Goal: Task Accomplishment & Management: Complete application form

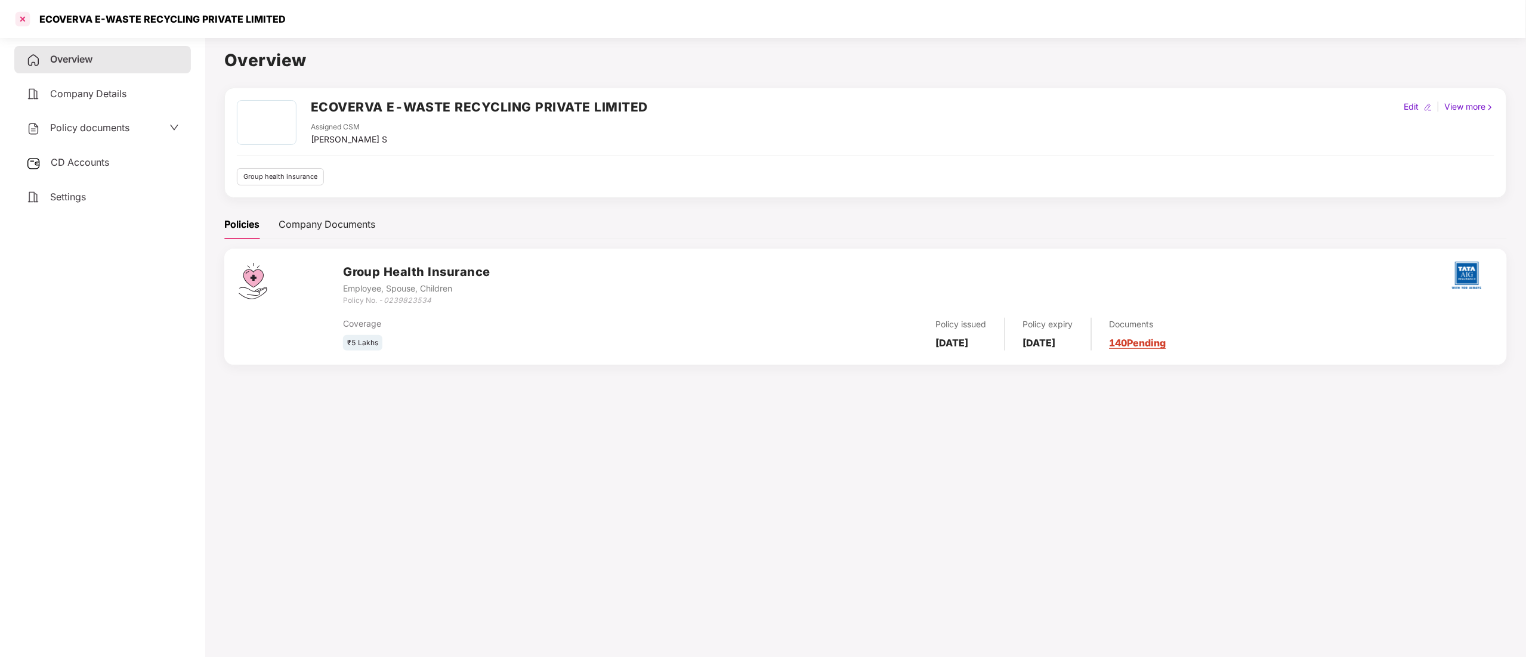
click at [20, 21] on div at bounding box center [22, 19] width 19 height 19
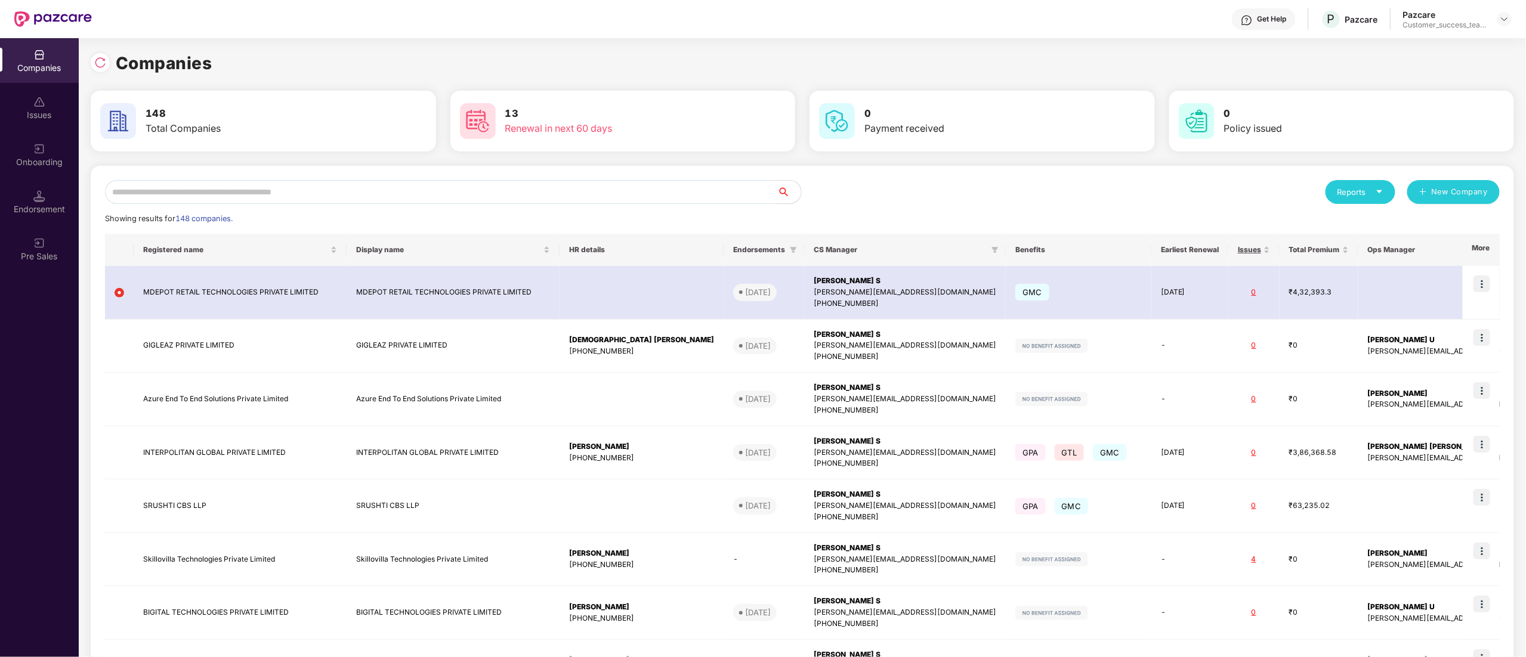
click at [184, 190] on input "text" at bounding box center [441, 192] width 672 height 24
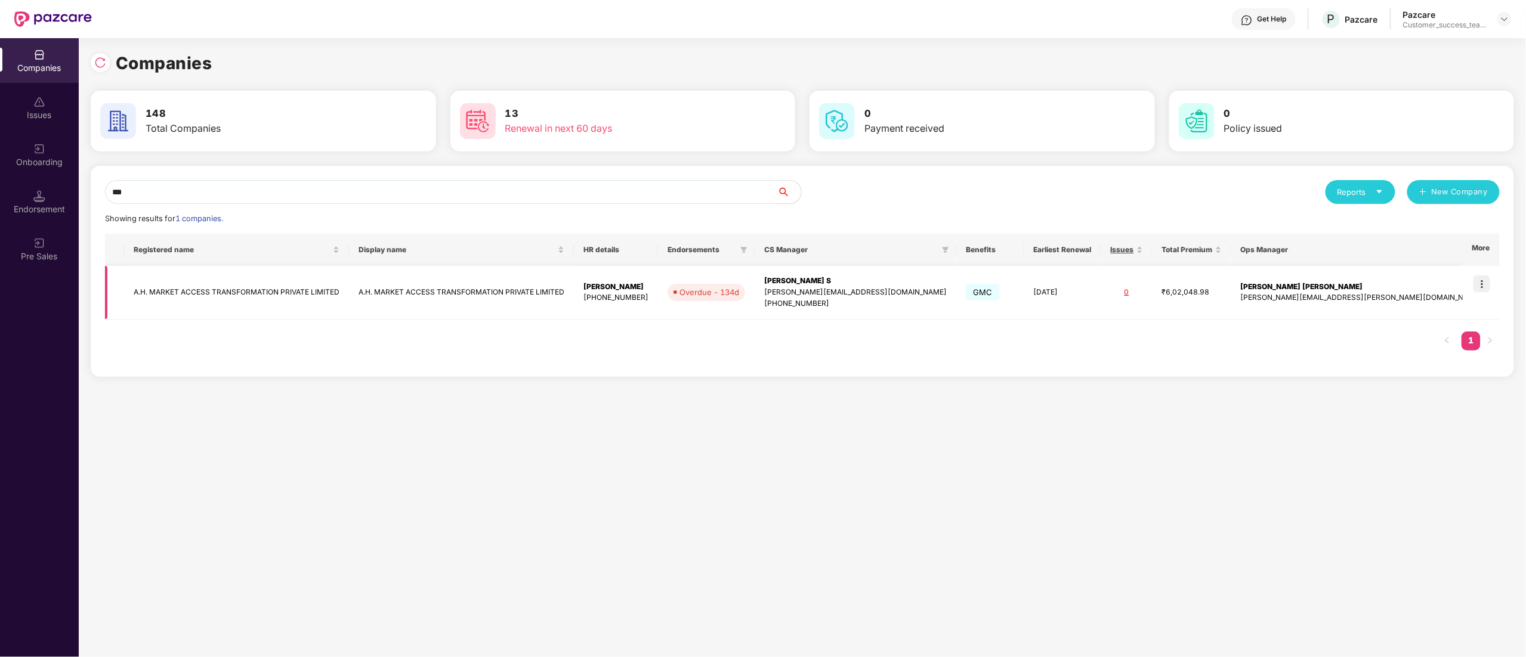
type input "***"
click at [1489, 284] on img at bounding box center [1481, 284] width 17 height 17
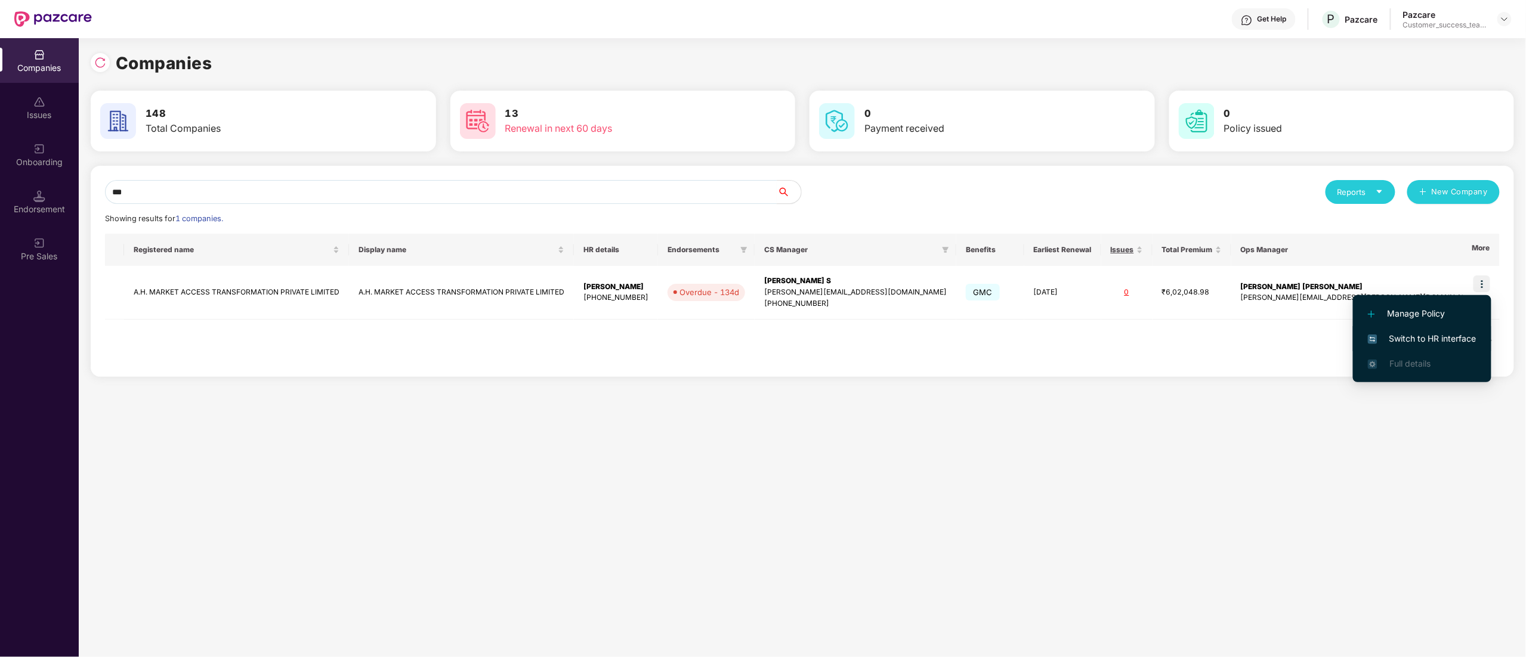
click at [1447, 336] on span "Switch to HR interface" at bounding box center [1422, 338] width 109 height 13
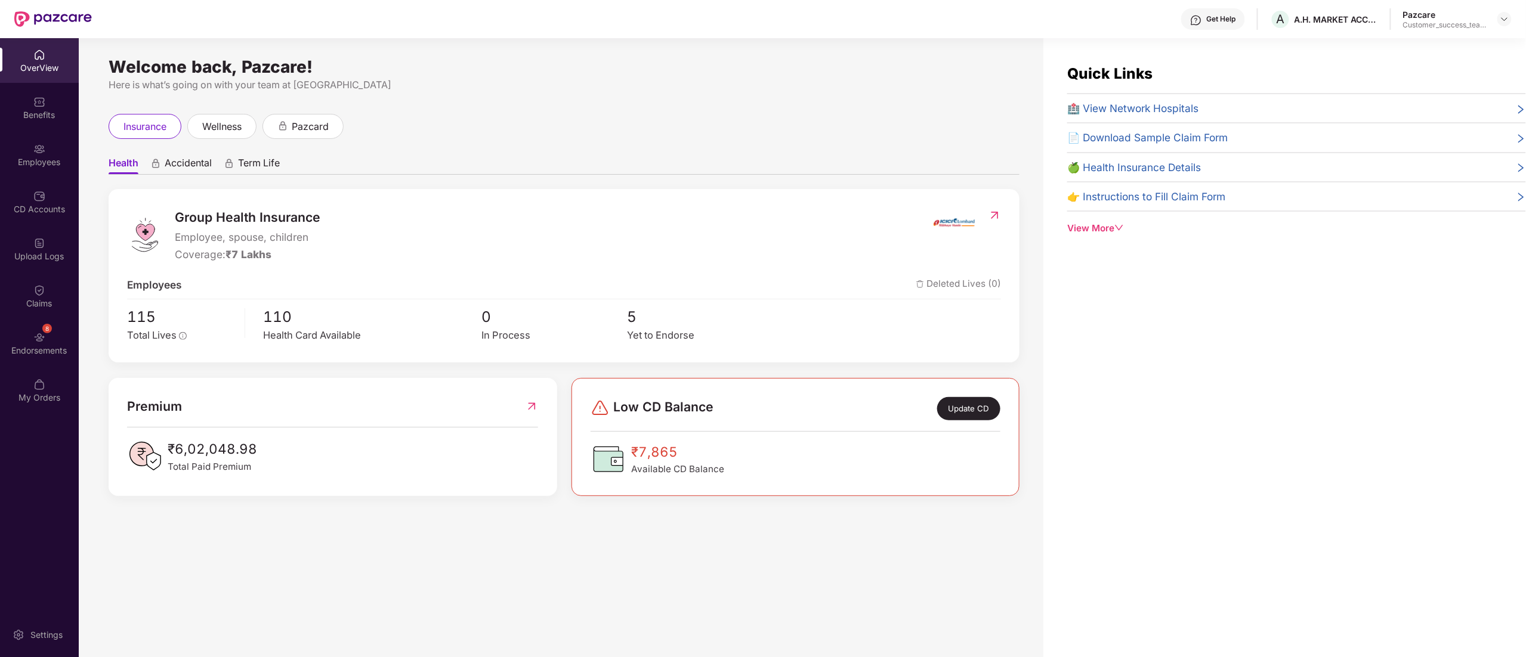
click at [38, 147] on img at bounding box center [39, 149] width 12 height 12
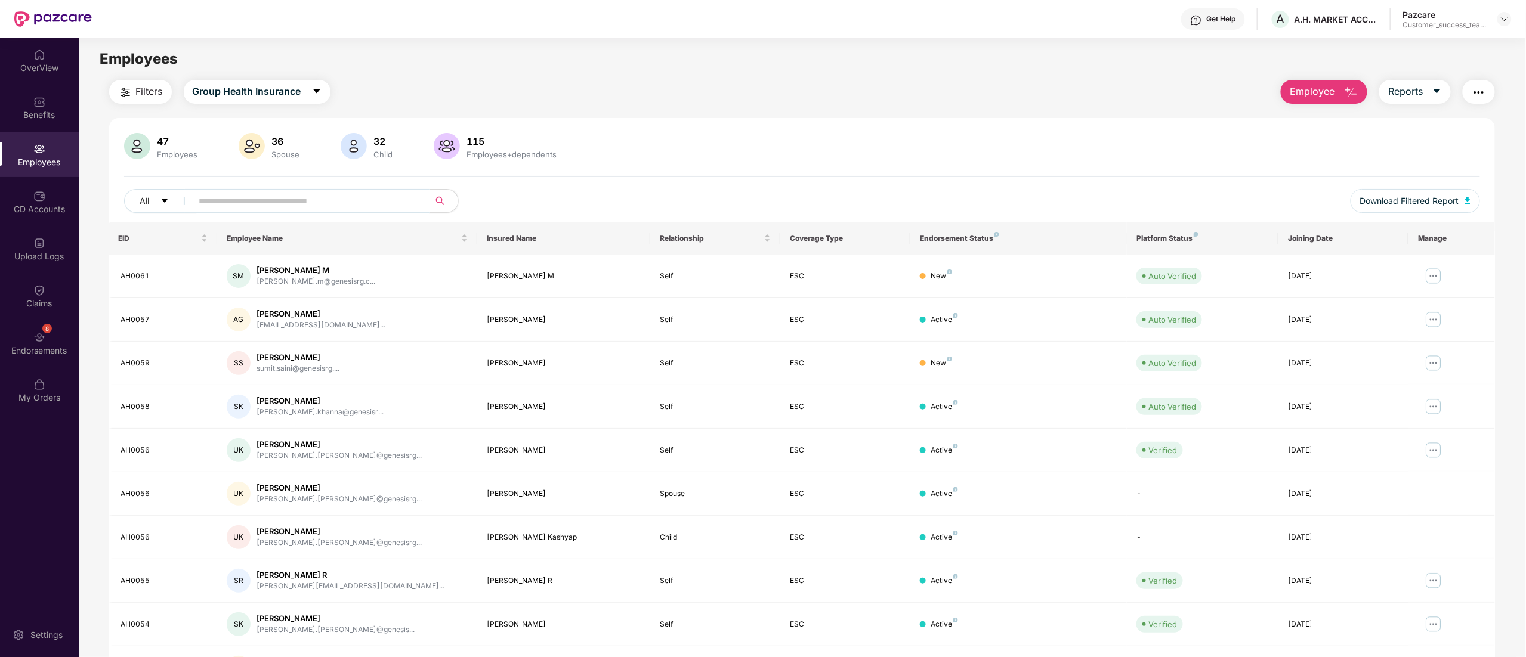
click at [239, 196] on input "text" at bounding box center [306, 201] width 214 height 18
click at [11, 332] on div "8 Endorsements" at bounding box center [39, 343] width 79 height 45
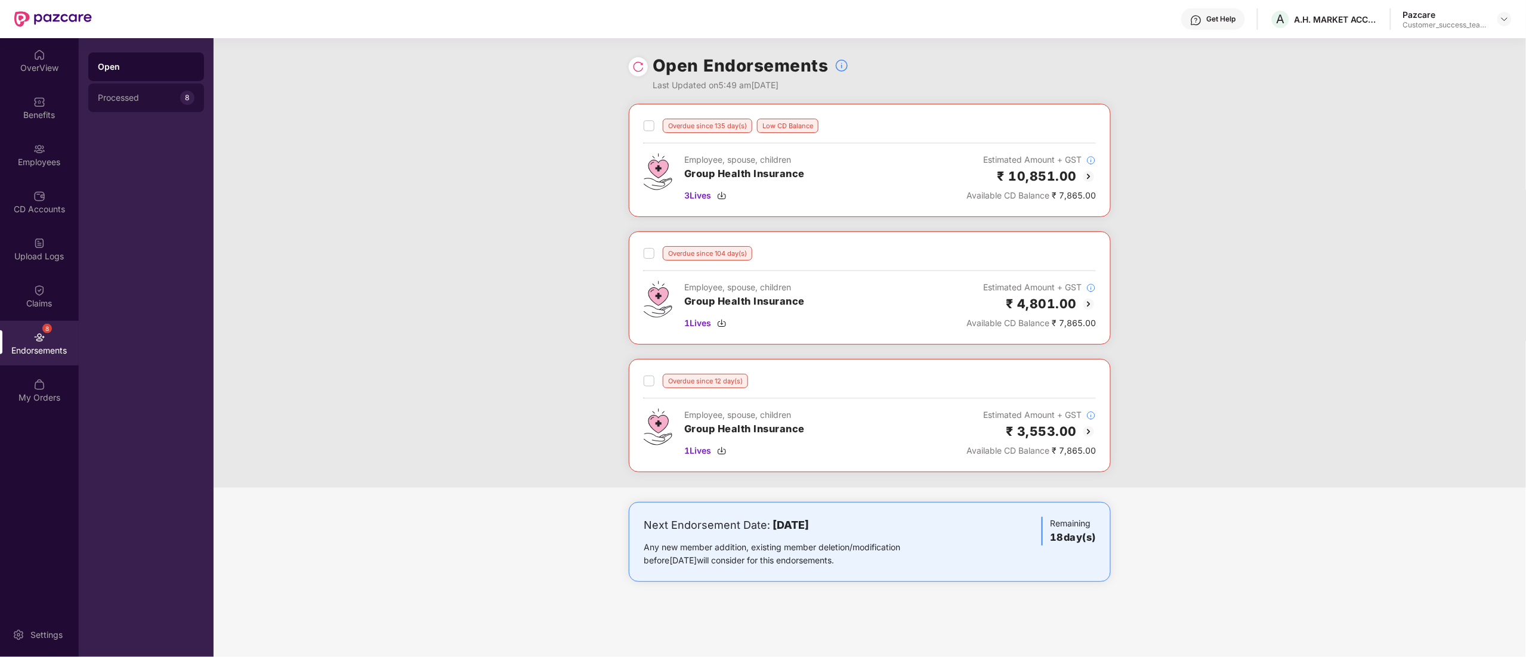
click at [130, 88] on div "Processed 8" at bounding box center [146, 98] width 116 height 29
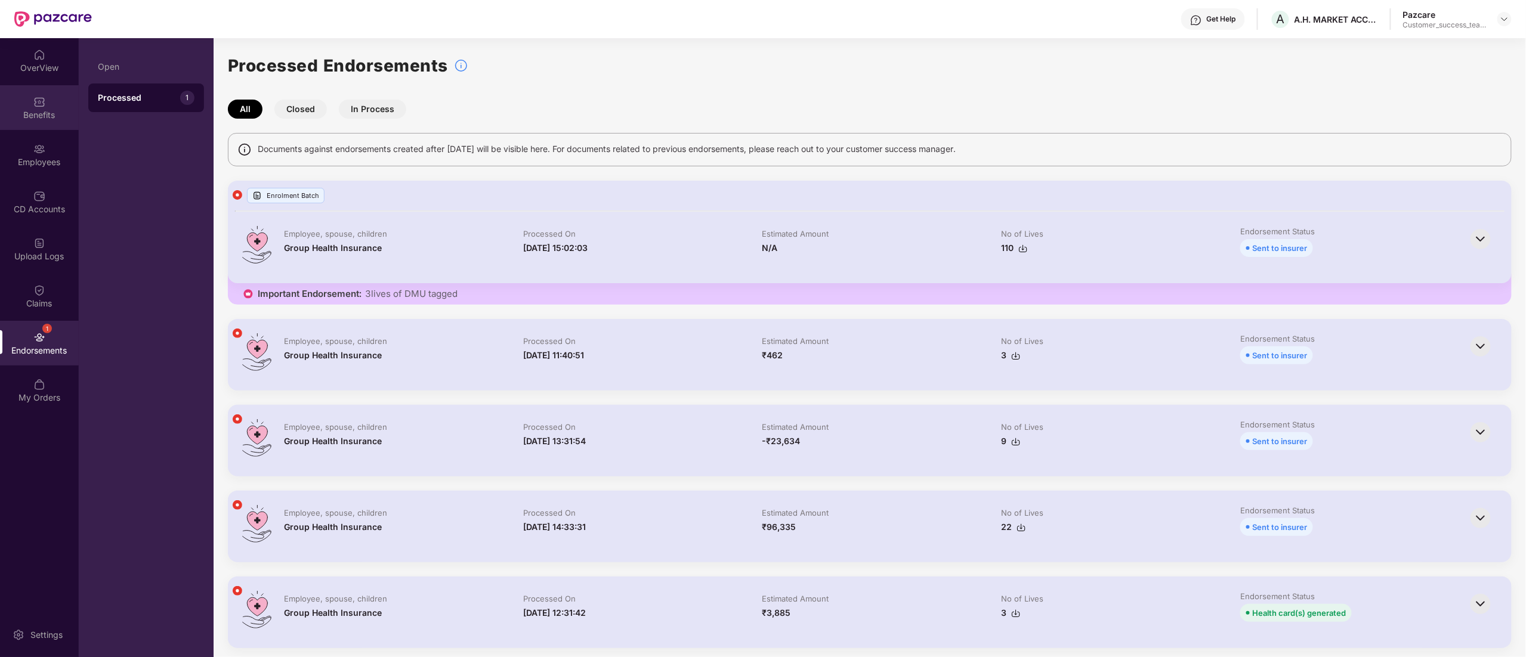
click at [43, 104] on img at bounding box center [39, 102] width 12 height 12
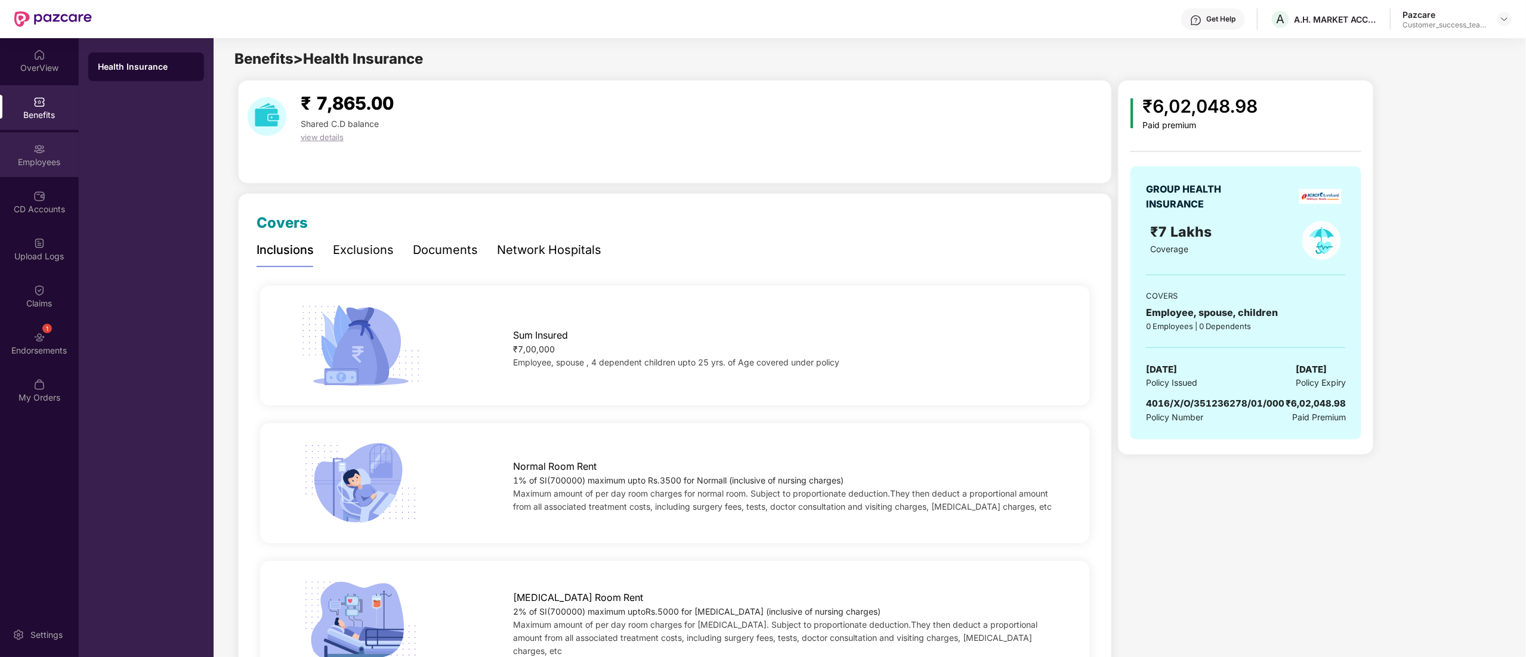
click at [44, 150] on img at bounding box center [39, 149] width 12 height 12
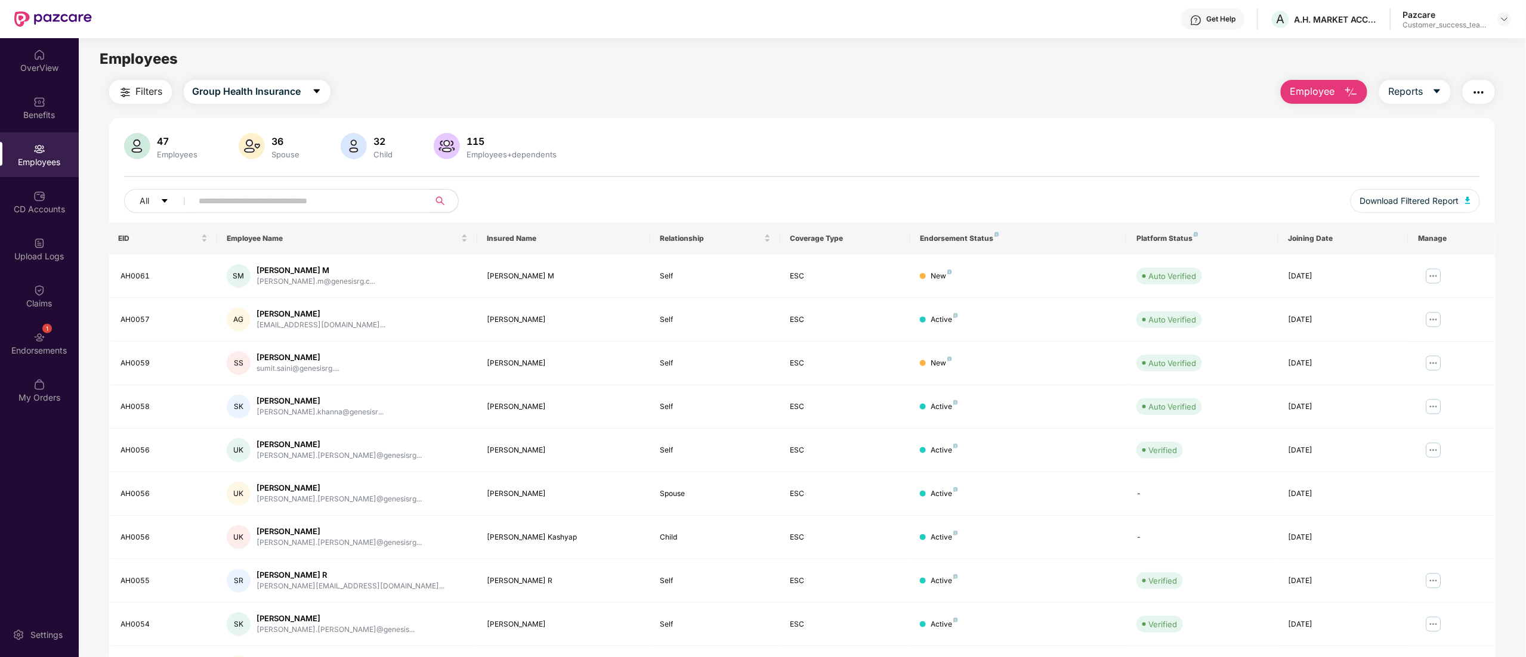
click at [1303, 91] on span "Employee" at bounding box center [1312, 91] width 45 height 15
click at [1313, 120] on div "Add Employee(s)" at bounding box center [1332, 123] width 67 height 14
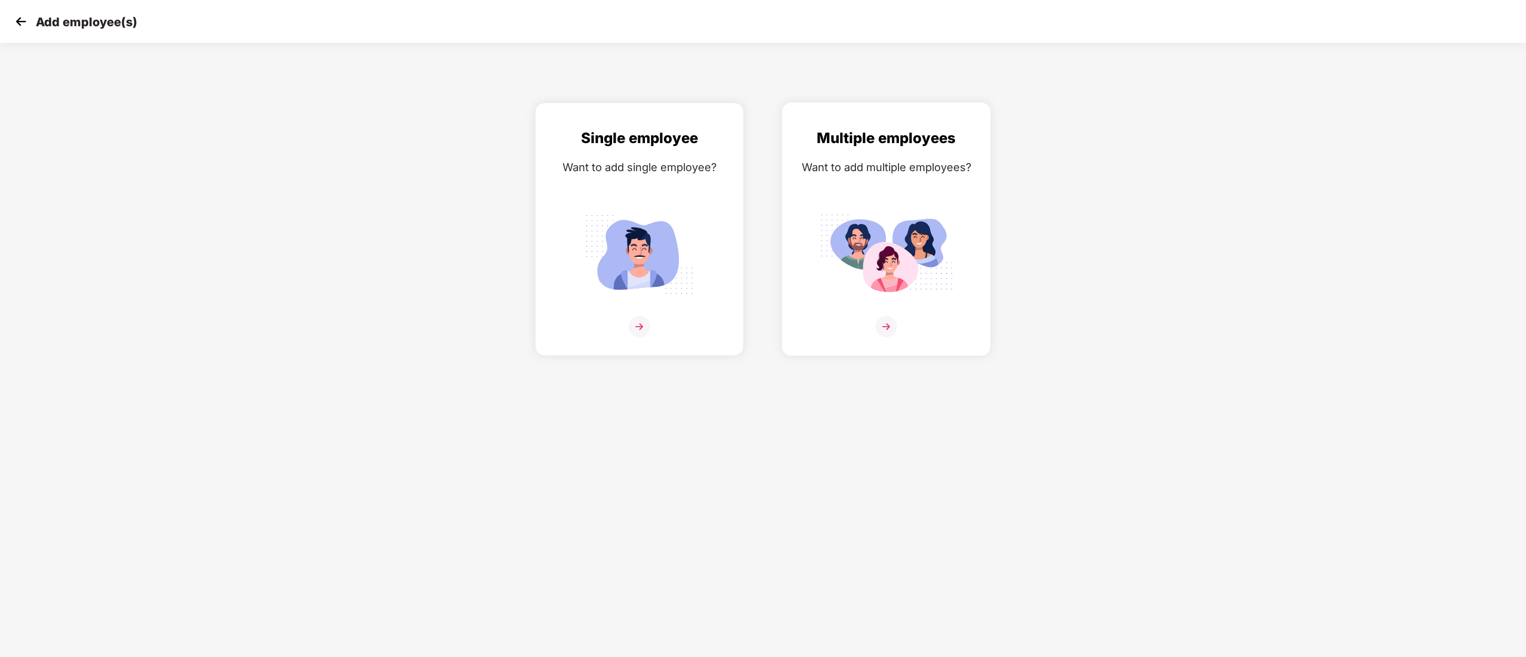
click at [941, 276] on img at bounding box center [887, 254] width 134 height 93
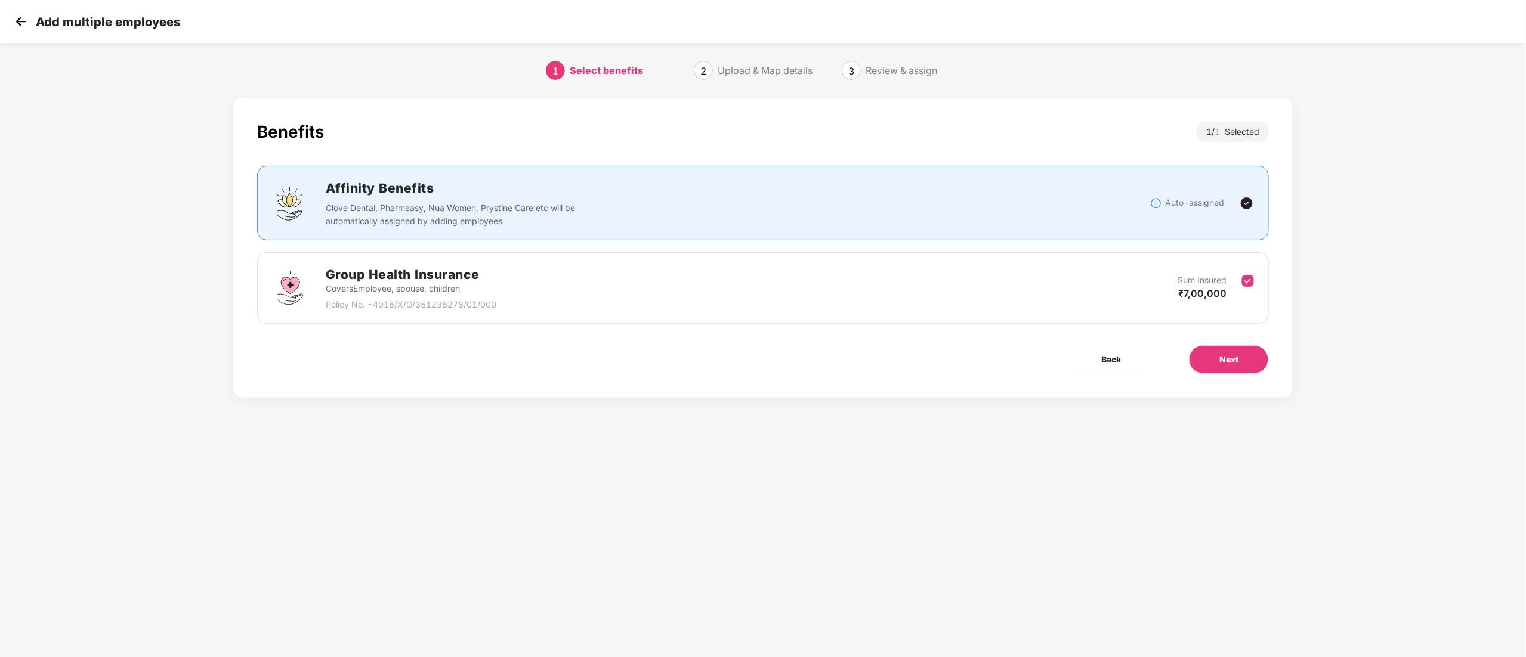
click at [1218, 375] on div "Benefits 1 / 1 Selected Affinity Benefits Clove Dental, Pharmeasy, Nua Women, P…" at bounding box center [762, 248] width 1059 height 300
click at [1217, 364] on button "Next" at bounding box center [1229, 359] width 80 height 29
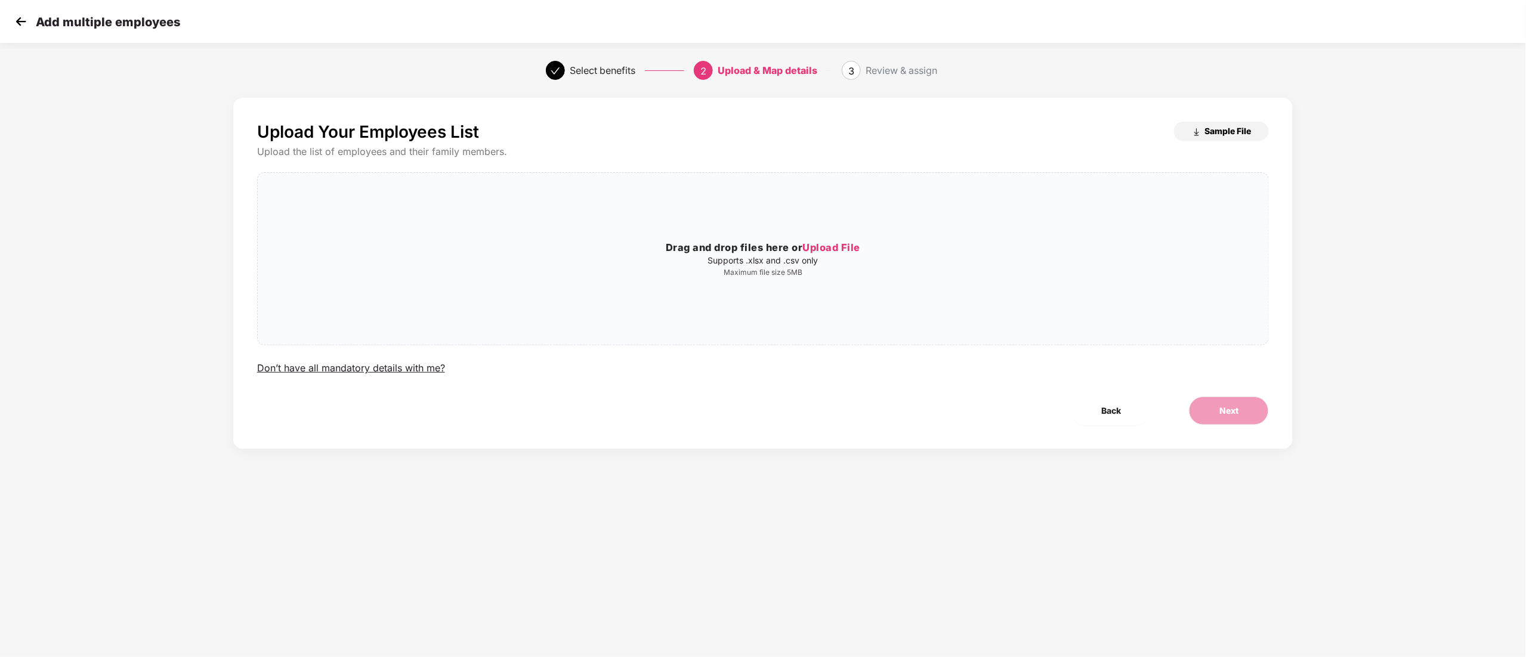
click at [1219, 132] on span "Sample File" at bounding box center [1227, 130] width 47 height 11
click at [843, 240] on h3 "Drag and drop files here or Upload File" at bounding box center [763, 248] width 1010 height 16
click at [1239, 416] on button "Next" at bounding box center [1229, 411] width 80 height 29
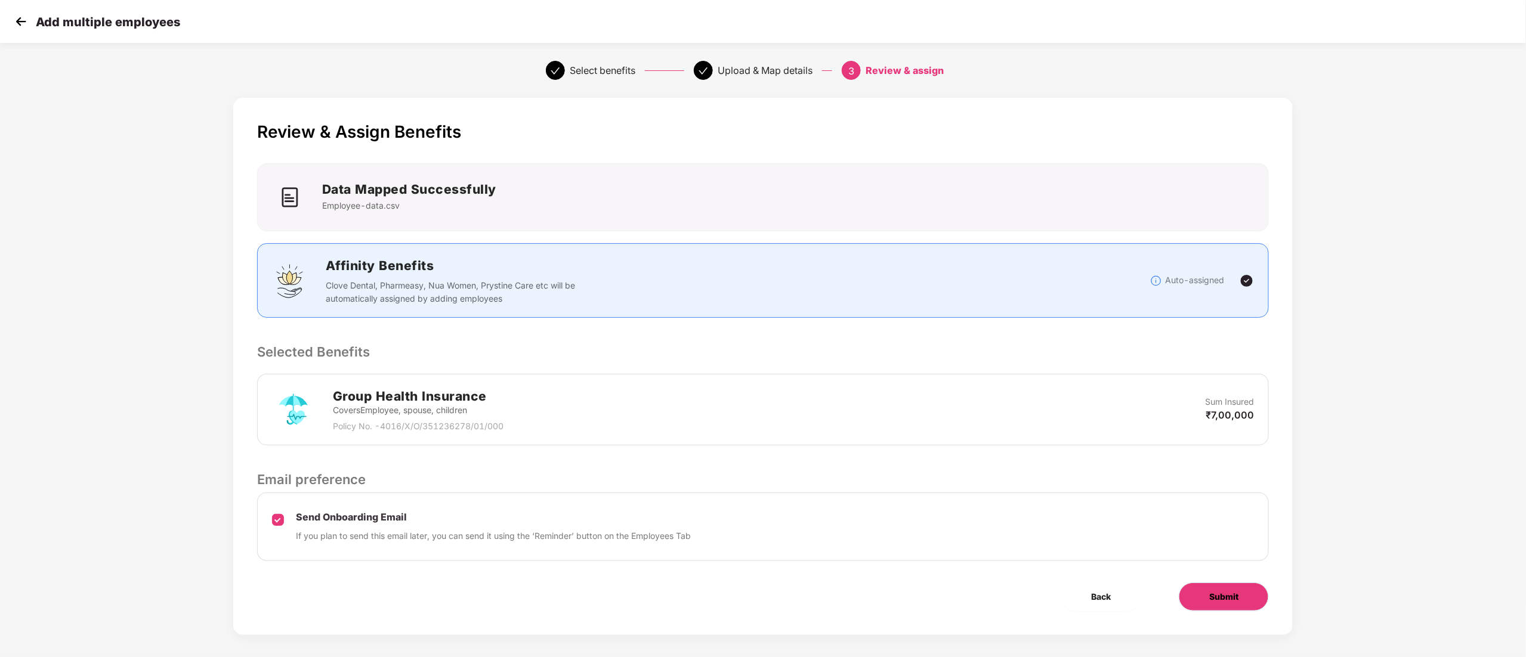
click at [1229, 599] on span "Submit" at bounding box center [1223, 596] width 29 height 13
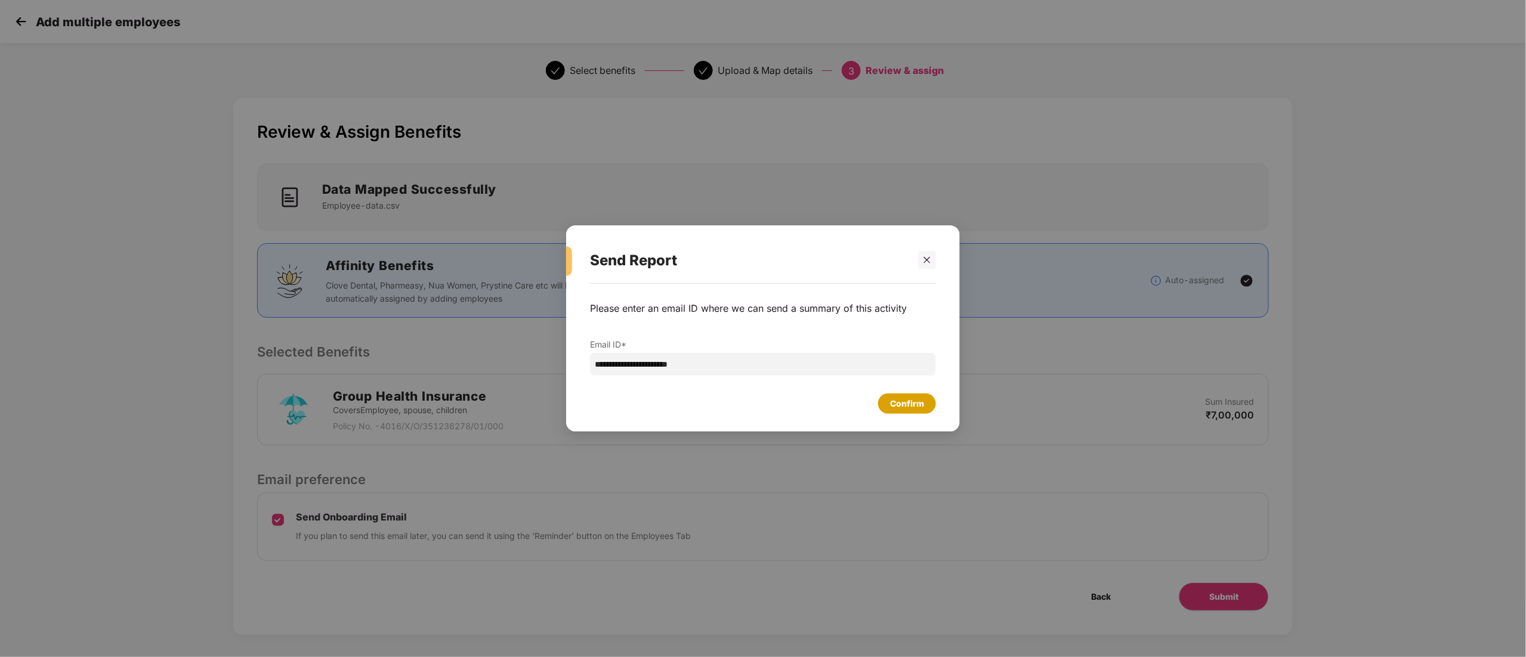
click at [919, 414] on div "Confirm" at bounding box center [907, 404] width 58 height 20
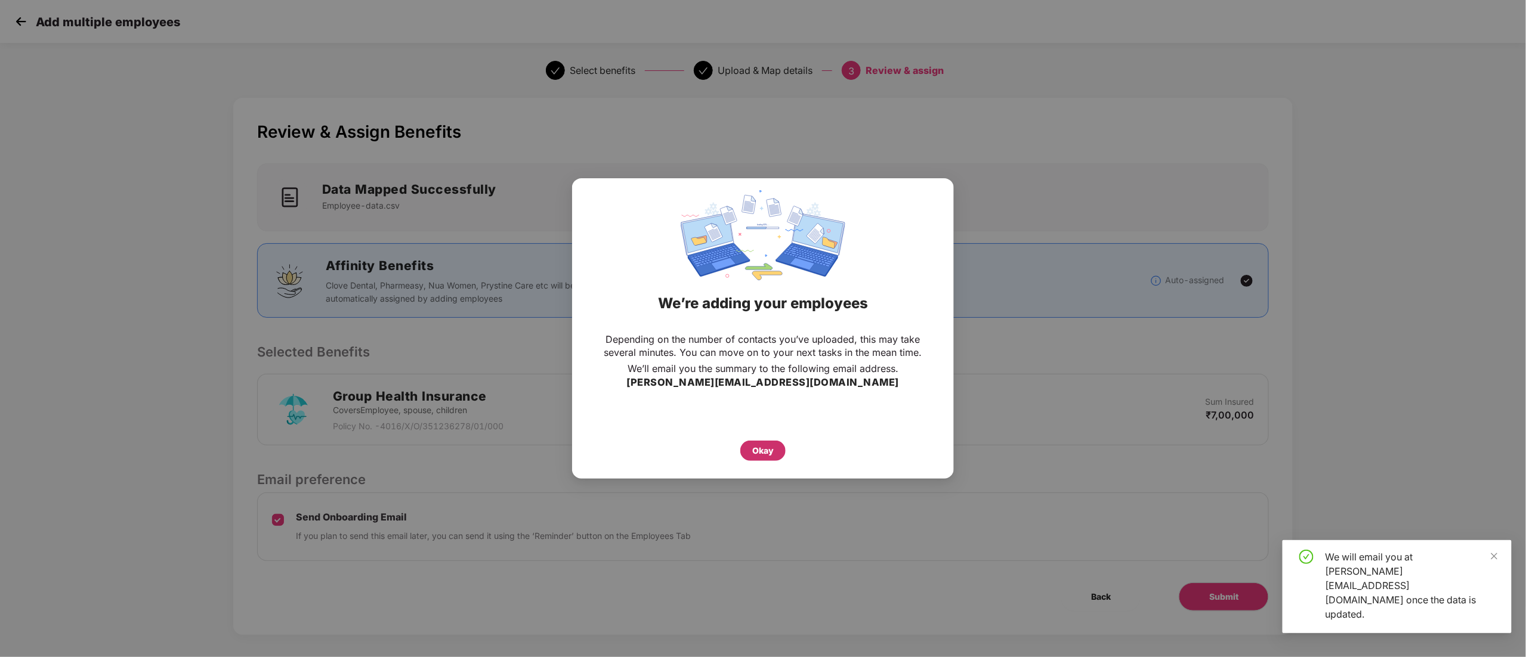
click at [768, 457] on div "Okay" at bounding box center [762, 450] width 21 height 13
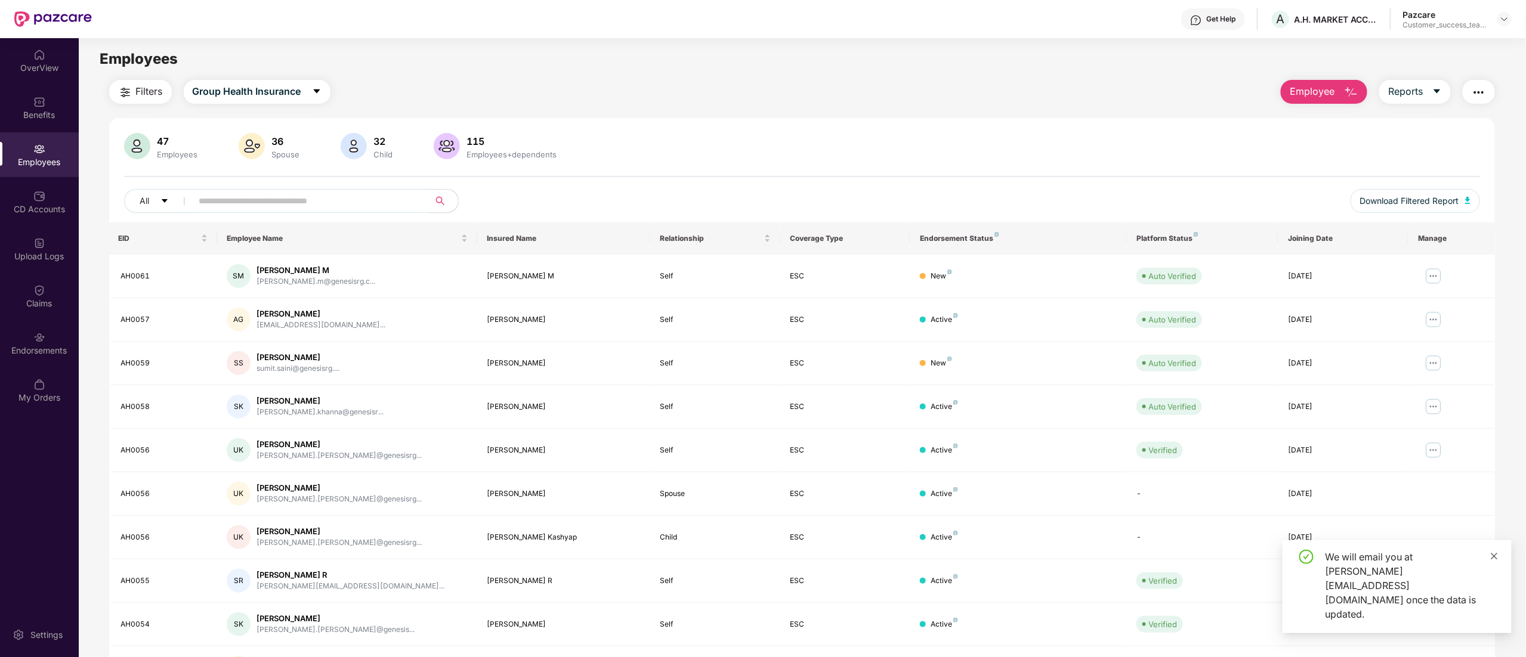
click at [1498, 561] on icon "close" at bounding box center [1494, 556] width 8 height 8
click at [14, 252] on div "Upload Logs" at bounding box center [39, 257] width 79 height 12
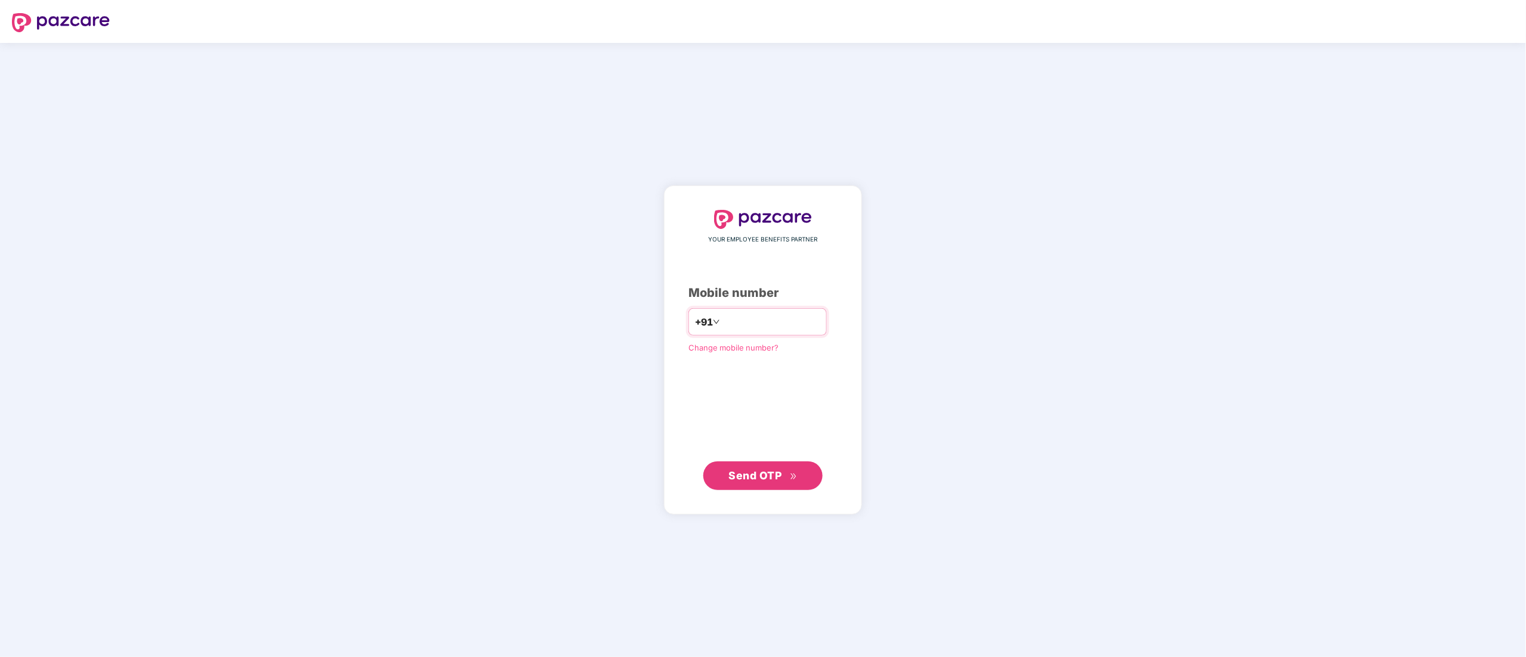
type input "**********"
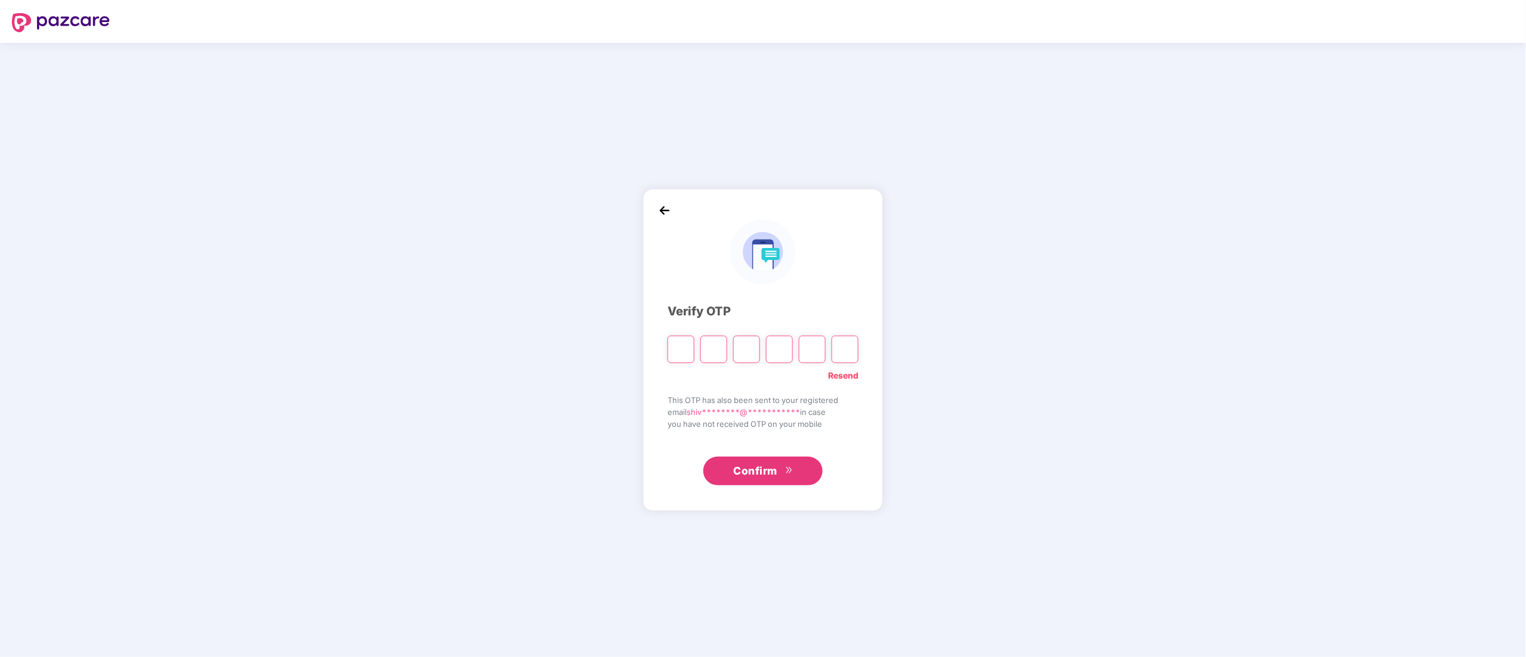
type input "*"
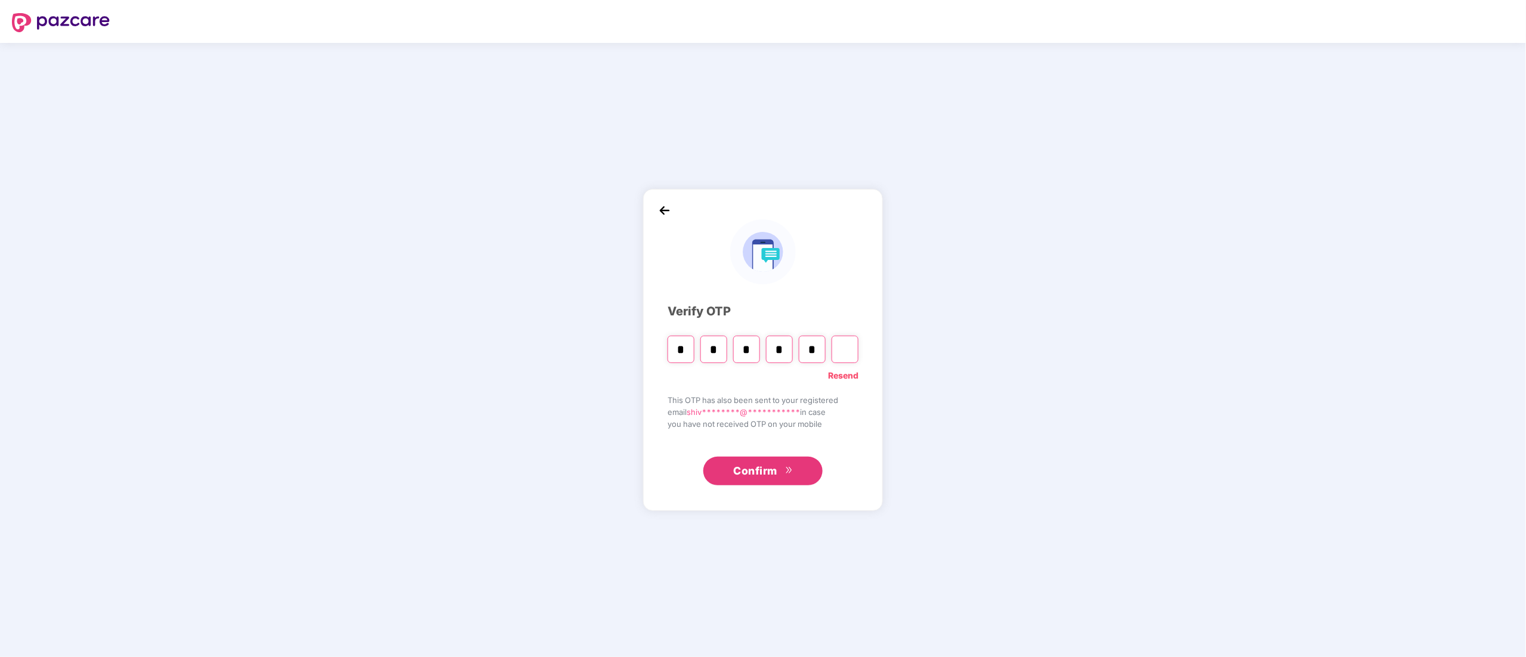
type input "*"
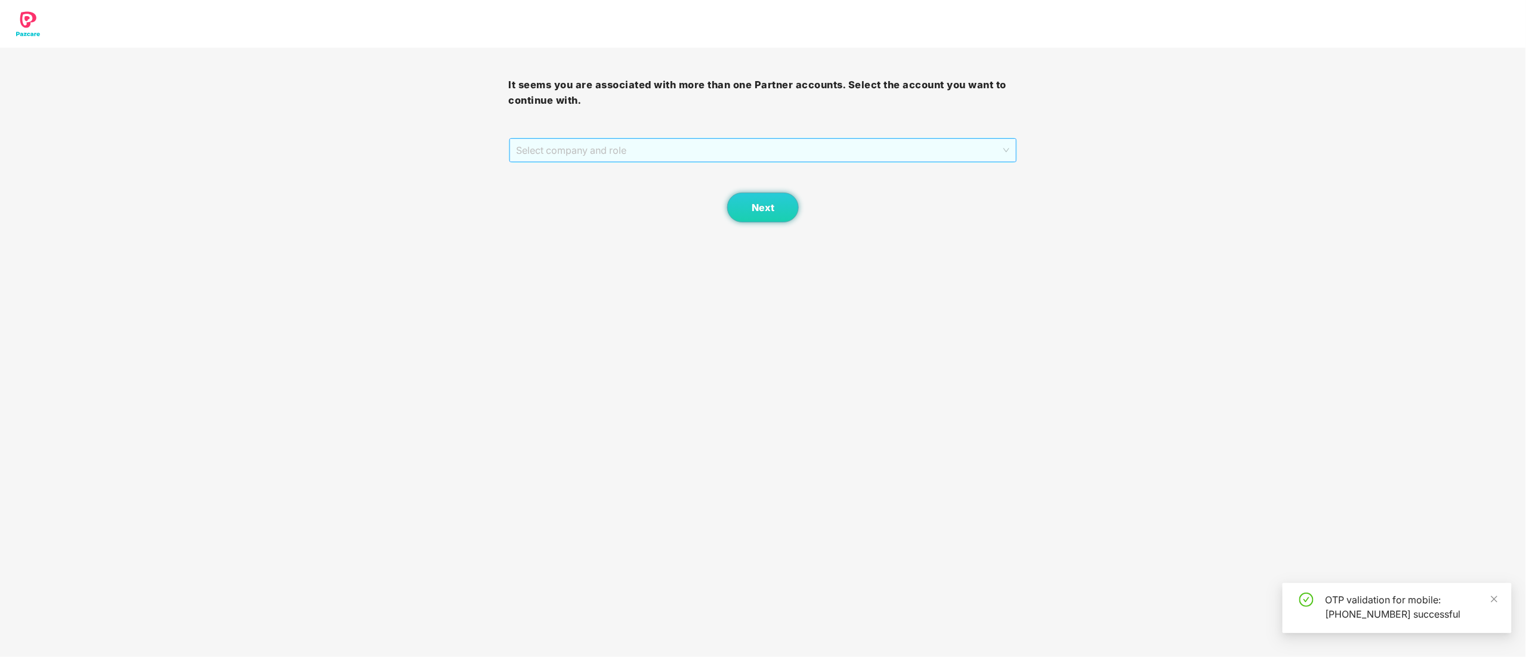
drag, startPoint x: 602, startPoint y: 149, endPoint x: 595, endPoint y: 179, distance: 30.5
click at [602, 150] on span "Select company and role" at bounding box center [763, 150] width 493 height 23
drag, startPoint x: 594, startPoint y: 192, endPoint x: 669, endPoint y: 193, distance: 75.2
click at [595, 192] on div "Pazcare - CUSTOMER_SUCCESS" at bounding box center [764, 193] width 494 height 13
click at [766, 208] on span "Next" at bounding box center [763, 207] width 23 height 11
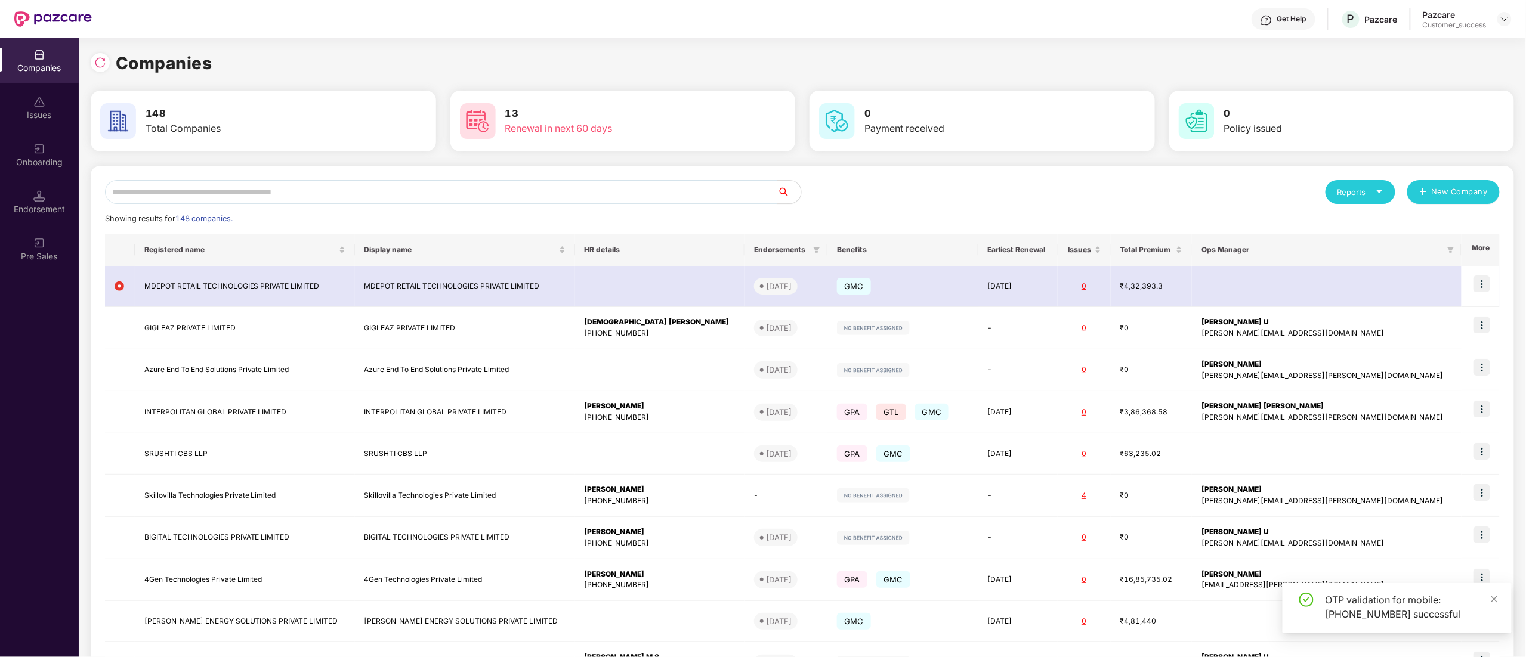
click at [297, 192] on input "text" at bounding box center [441, 192] width 672 height 24
click at [305, 191] on input "text" at bounding box center [441, 192] width 672 height 24
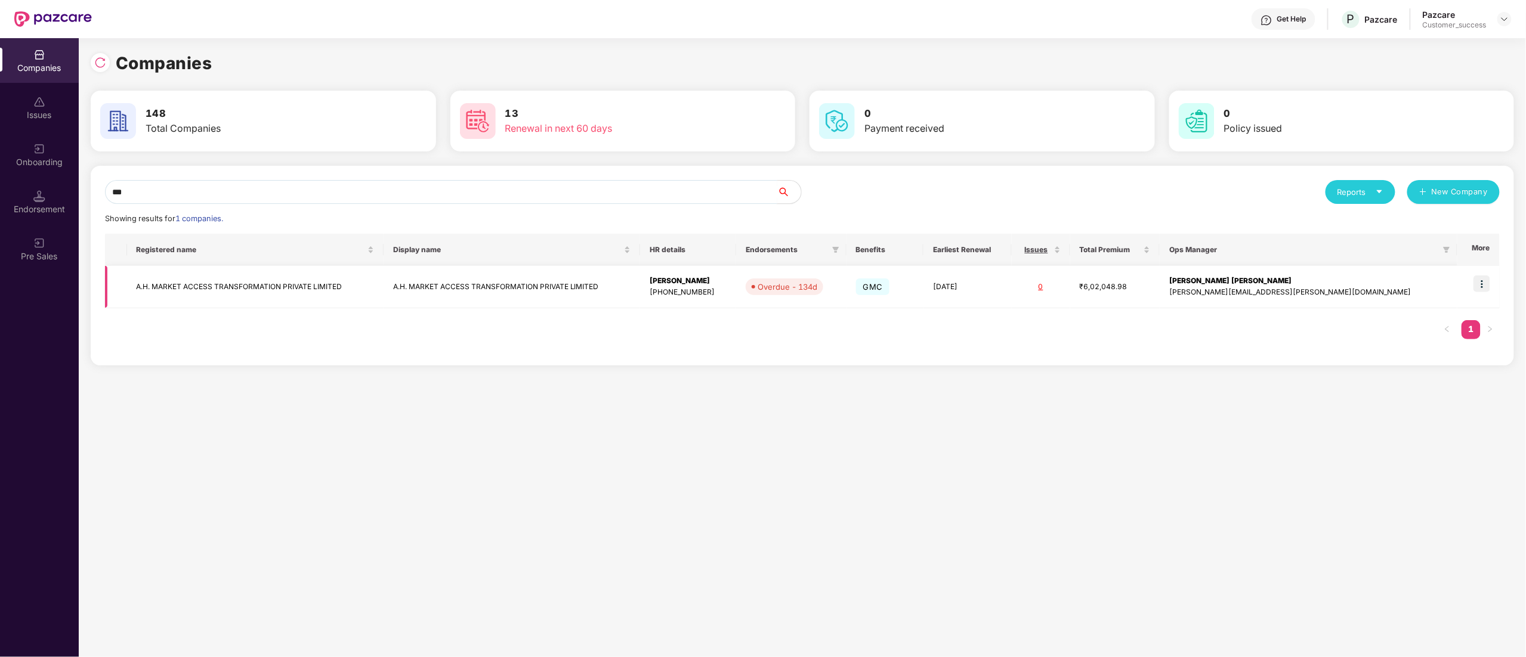
type input "***"
click at [1482, 283] on img at bounding box center [1481, 284] width 17 height 17
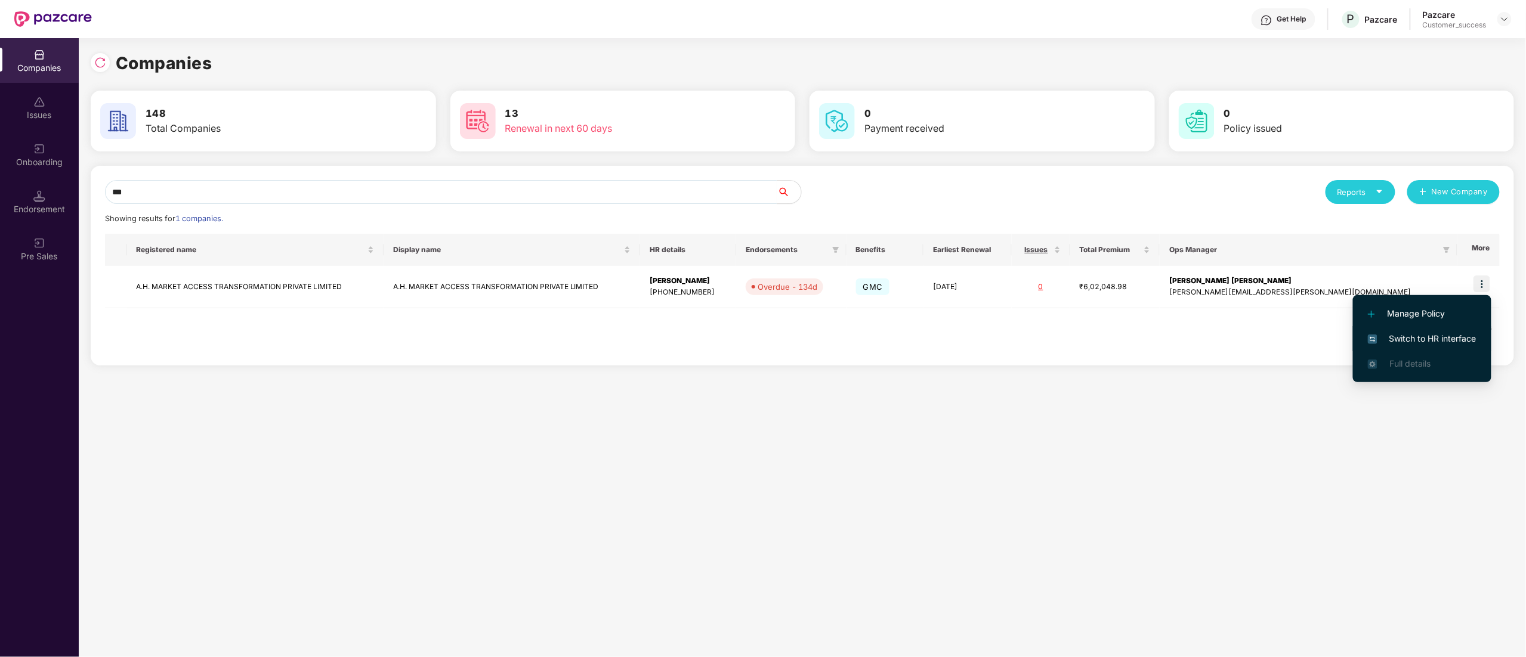
click at [1431, 332] on span "Switch to HR interface" at bounding box center [1422, 338] width 109 height 13
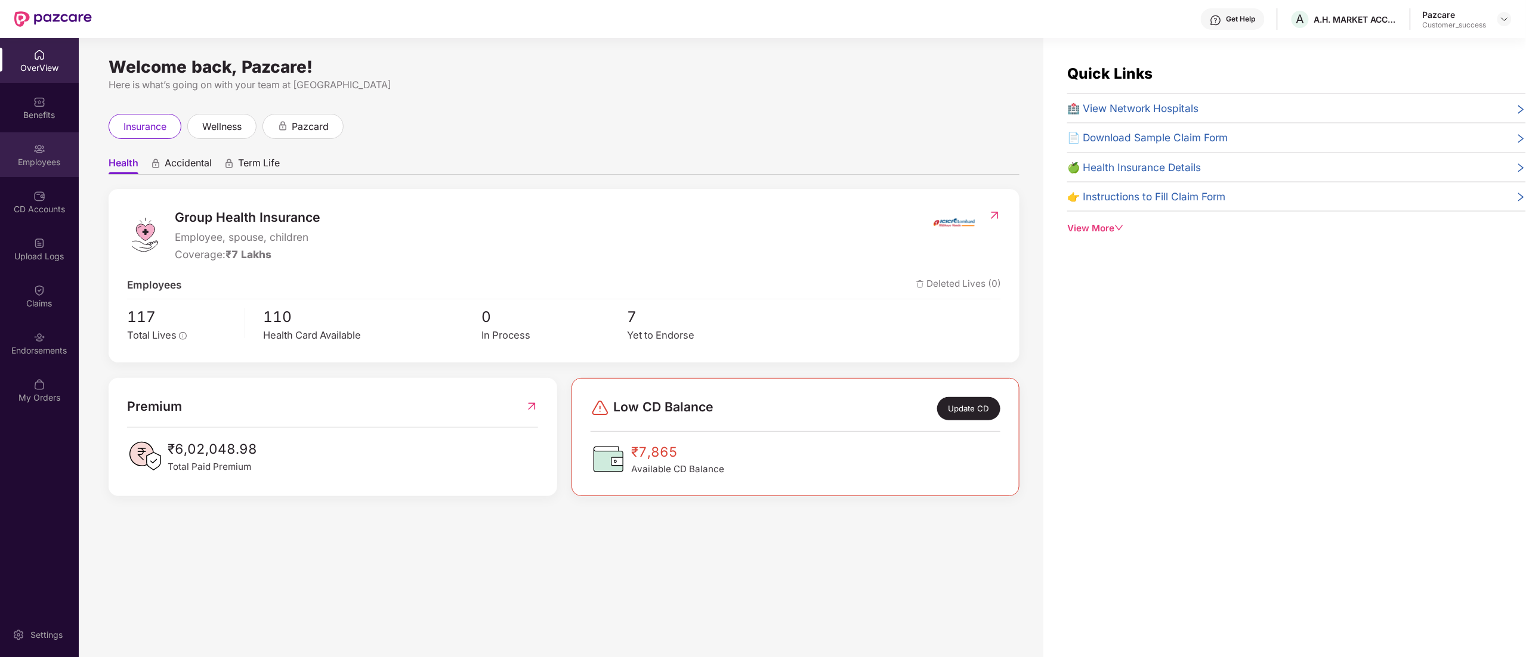
click at [35, 154] on img at bounding box center [39, 149] width 12 height 12
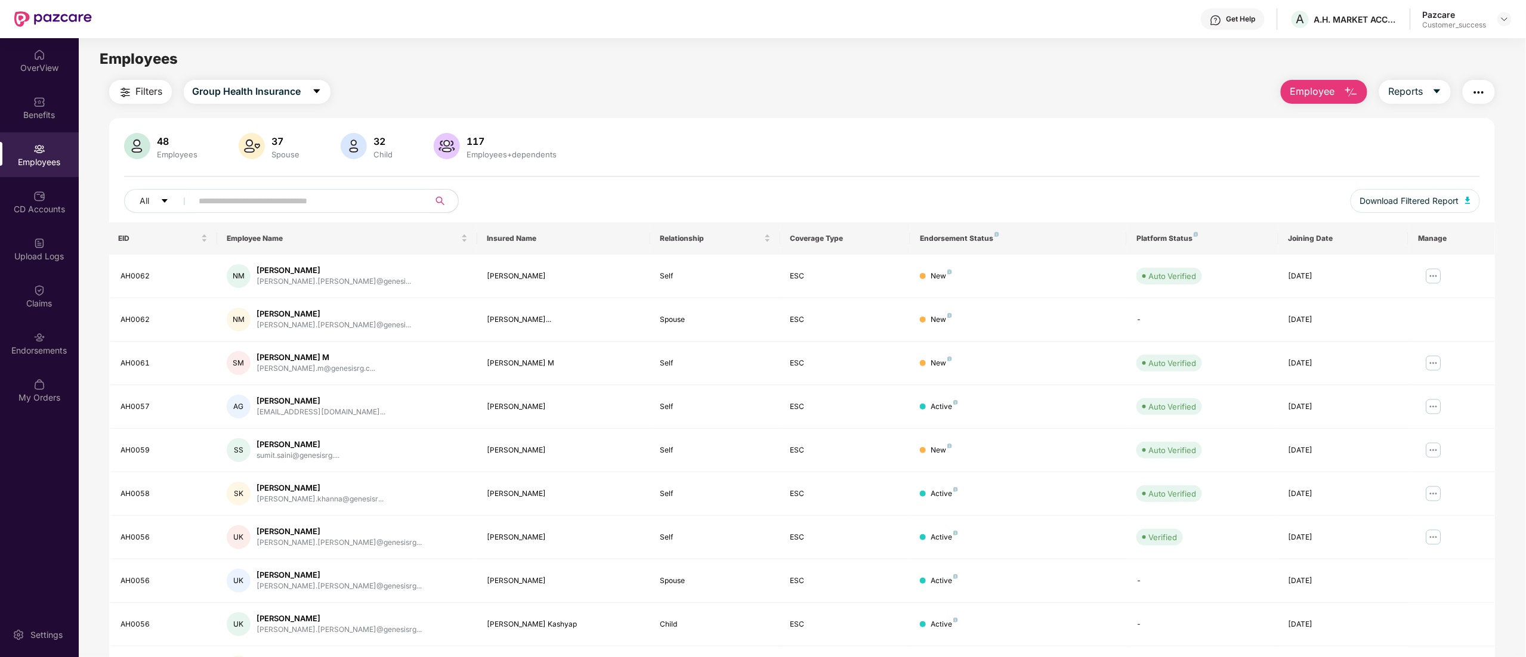
click at [206, 198] on input "text" at bounding box center [306, 201] width 214 height 18
paste input "******"
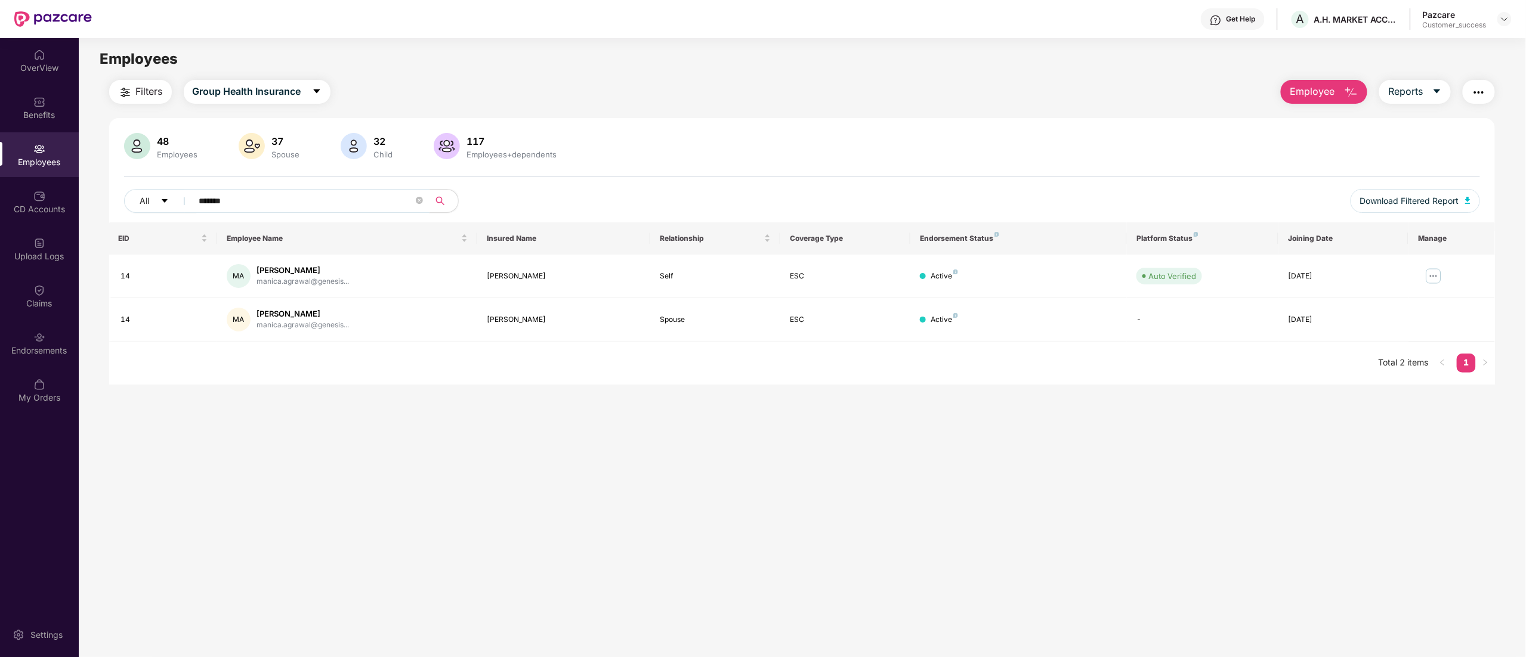
type input "******"
click at [1425, 276] on img at bounding box center [1433, 276] width 19 height 19
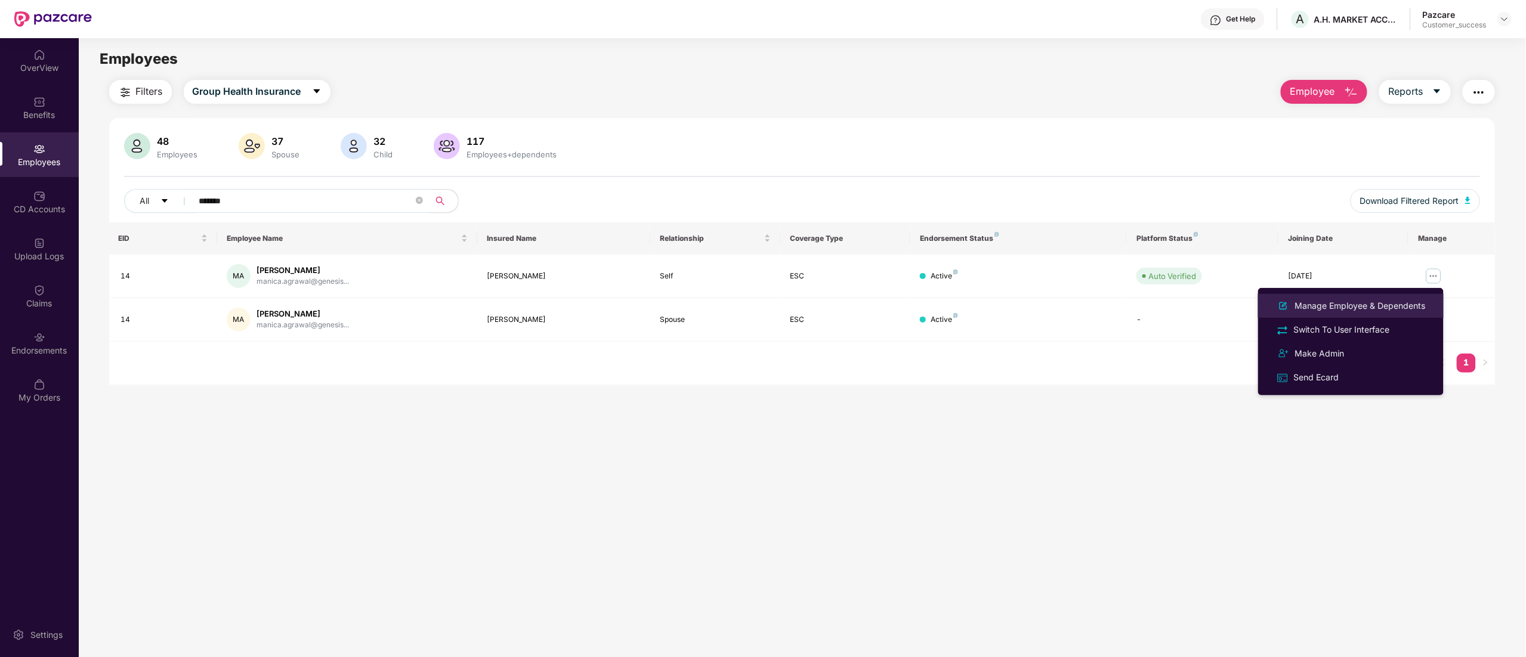
click at [1387, 302] on div "Manage Employee & Dependents" at bounding box center [1359, 305] width 135 height 13
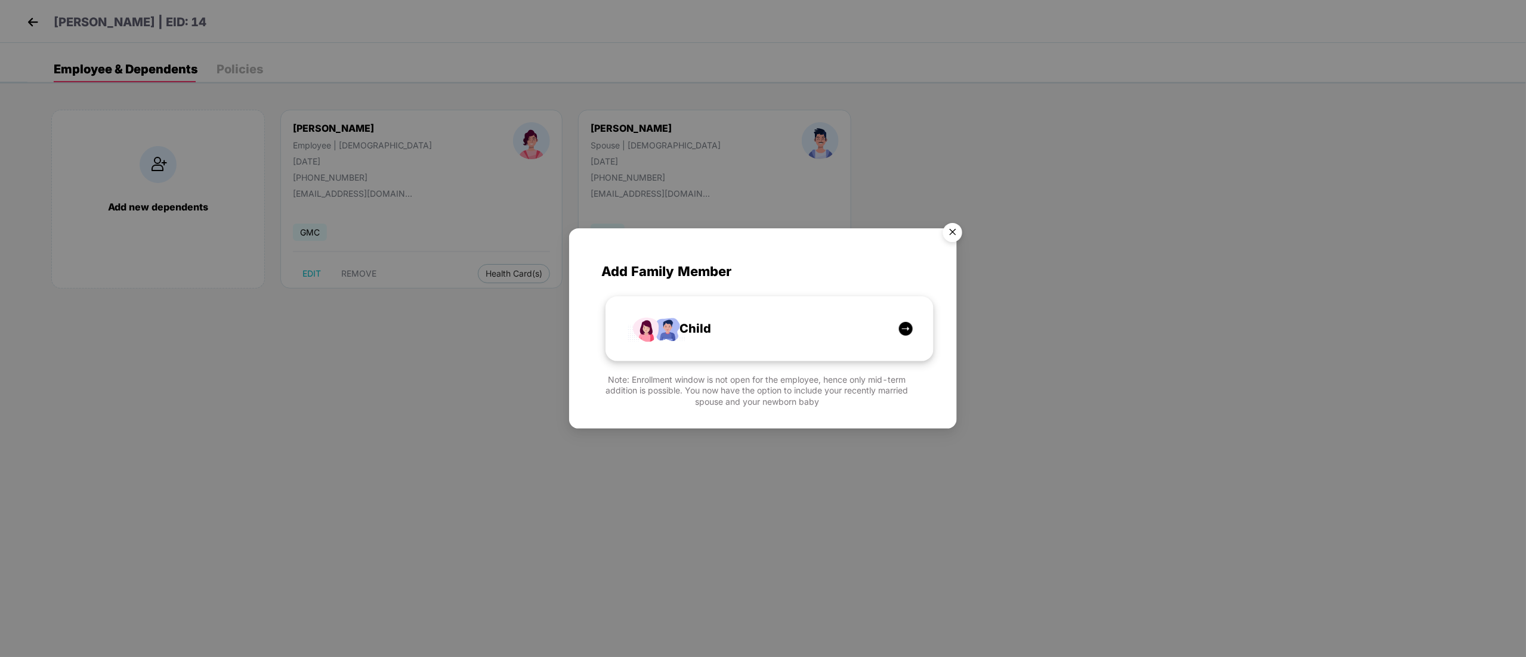
click at [742, 320] on div "Child" at bounding box center [775, 329] width 245 height 18
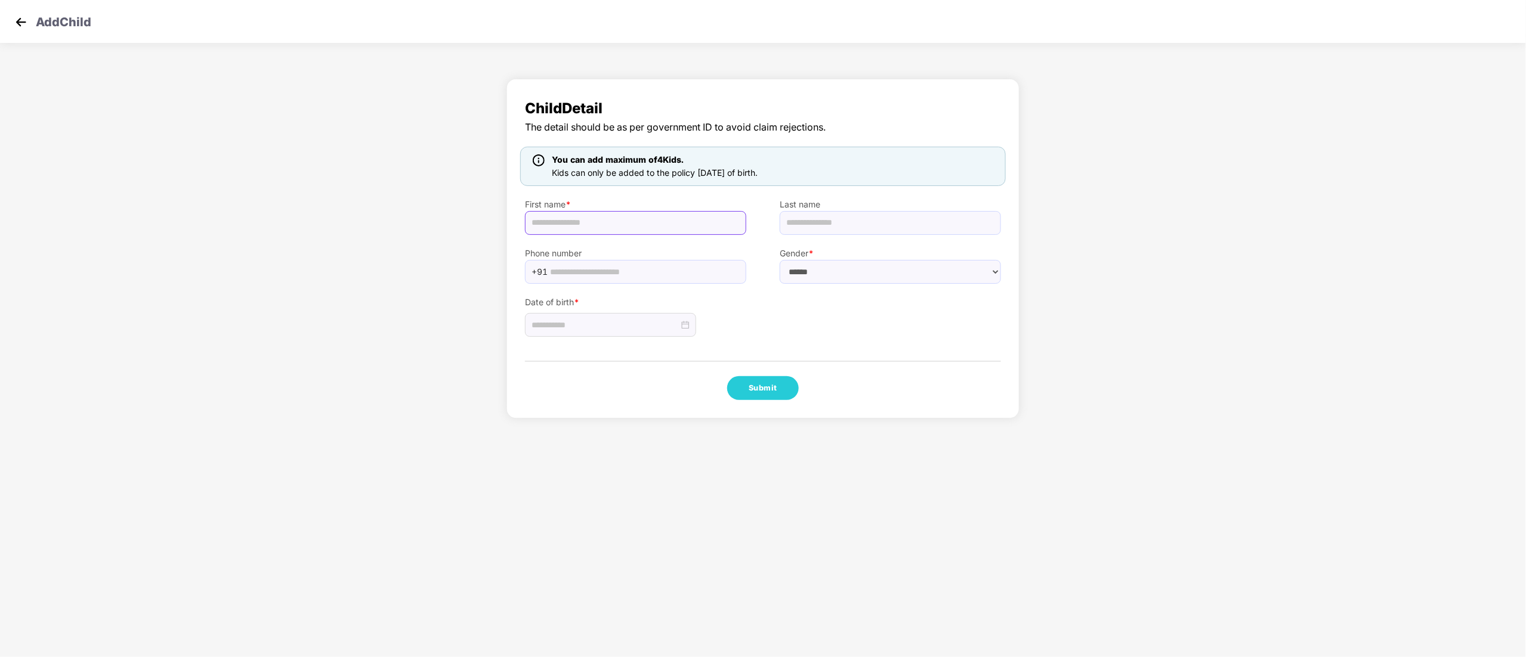
click at [607, 221] on input "text" at bounding box center [635, 223] width 221 height 24
paste input "**********"
type input "**********"
drag, startPoint x: 833, startPoint y: 264, endPoint x: 828, endPoint y: 283, distance: 19.5
click at [833, 264] on select "****** **** ******" at bounding box center [890, 272] width 221 height 24
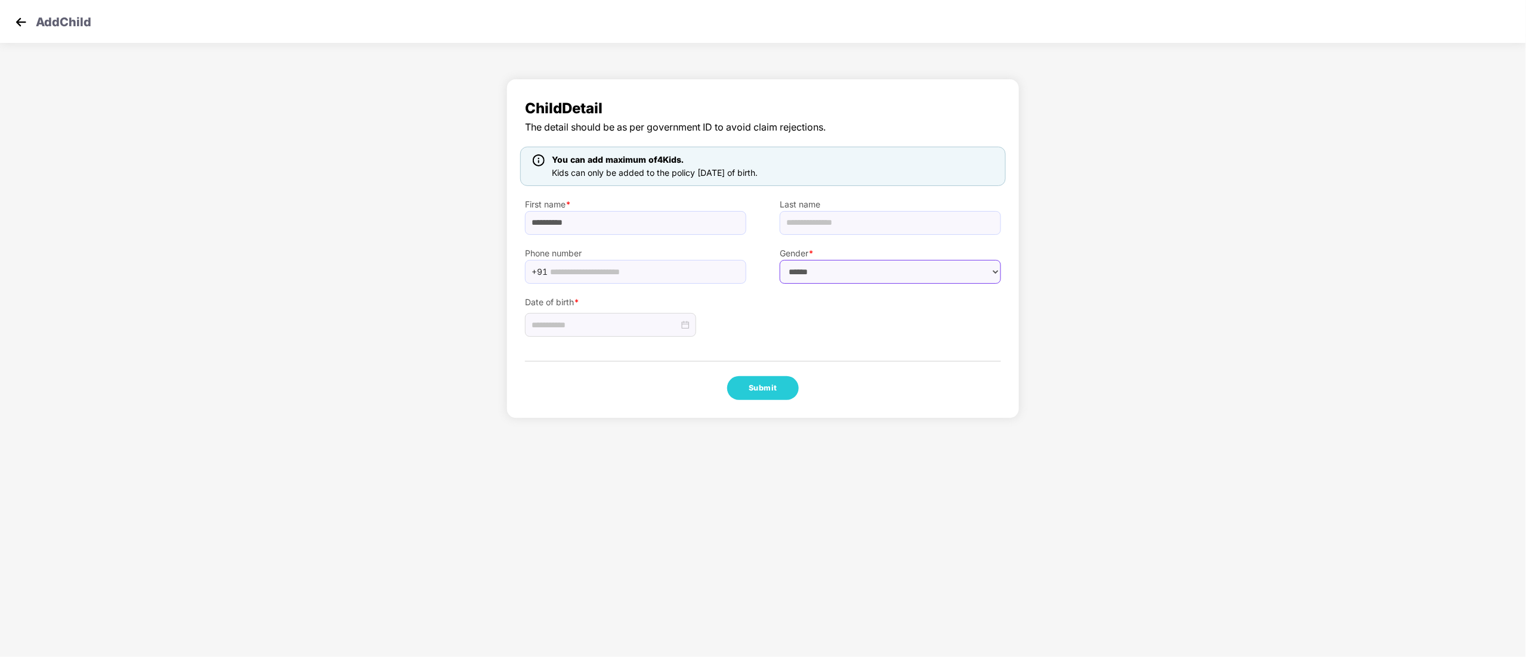
select select "******"
click at [780, 260] on select "****** **** ******" at bounding box center [890, 272] width 221 height 24
click at [576, 326] on input at bounding box center [604, 324] width 147 height 13
click at [548, 352] on span "button" at bounding box center [550, 353] width 6 height 6
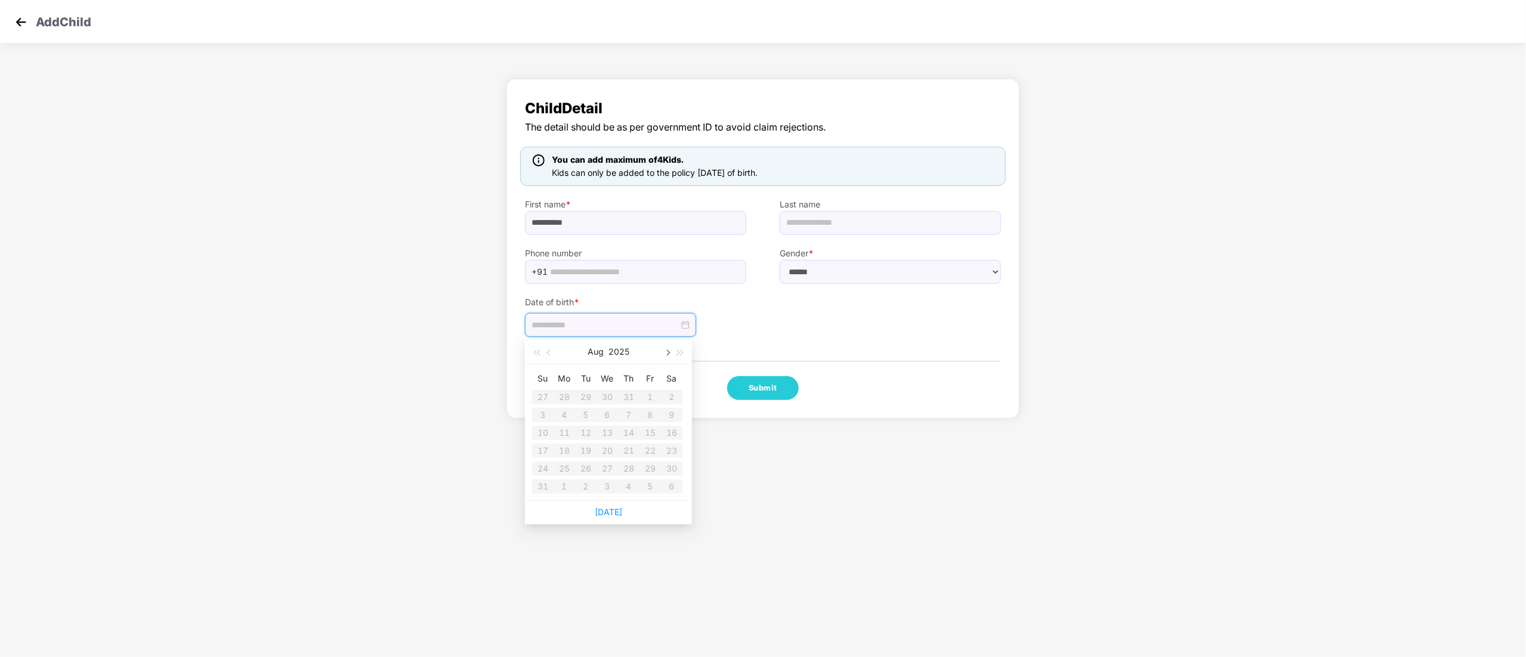
click at [664, 352] on span "button" at bounding box center [667, 353] width 6 height 6
type input "**********"
click at [607, 416] on div "10" at bounding box center [607, 415] width 14 height 14
click at [771, 386] on button "Submit" at bounding box center [763, 388] width 72 height 24
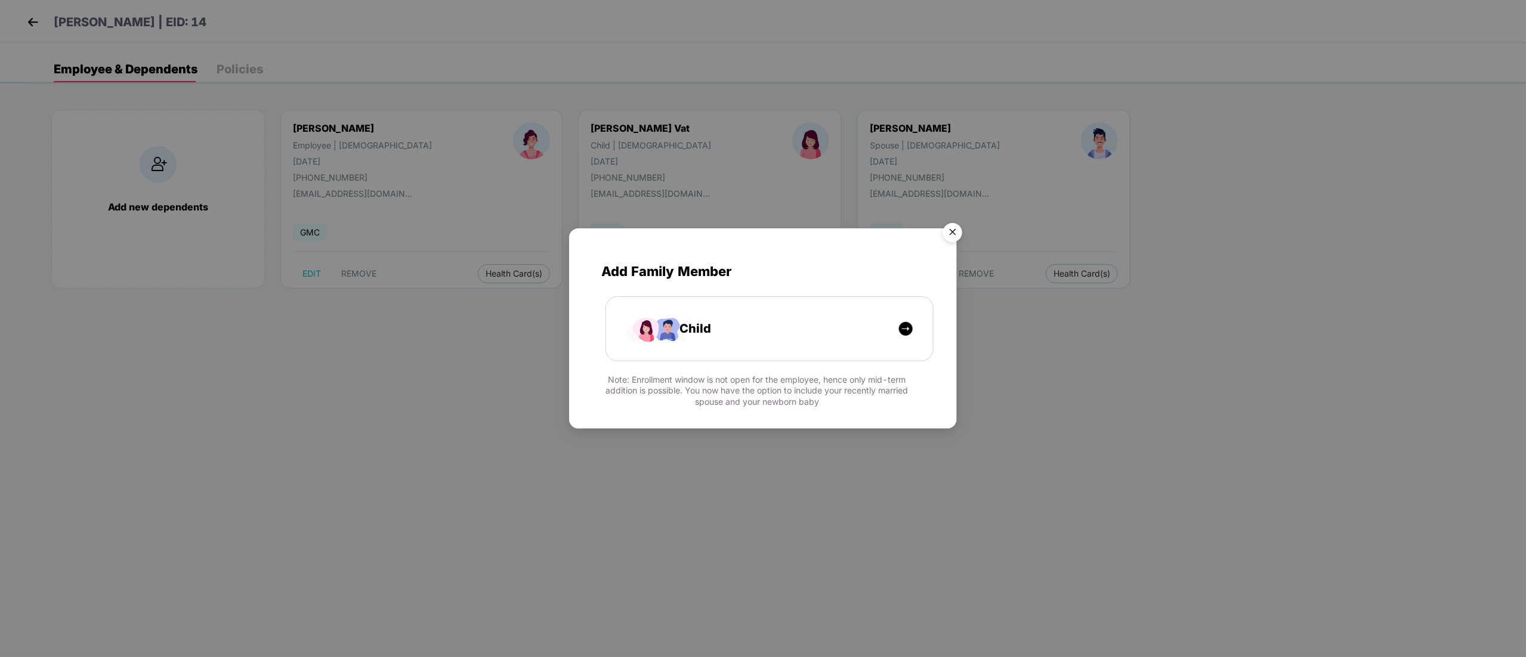
click at [953, 231] on img "Close" at bounding box center [952, 234] width 33 height 33
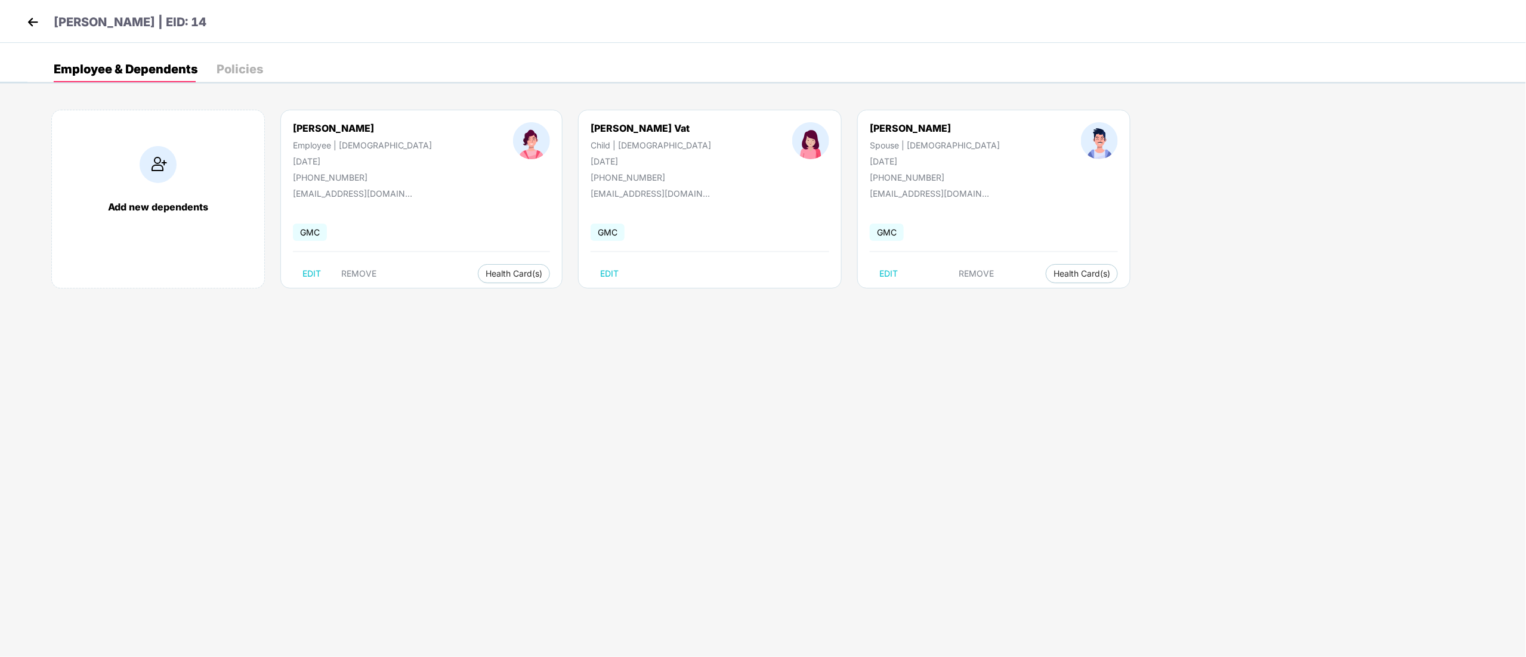
click at [26, 24] on img at bounding box center [33, 22] width 18 height 18
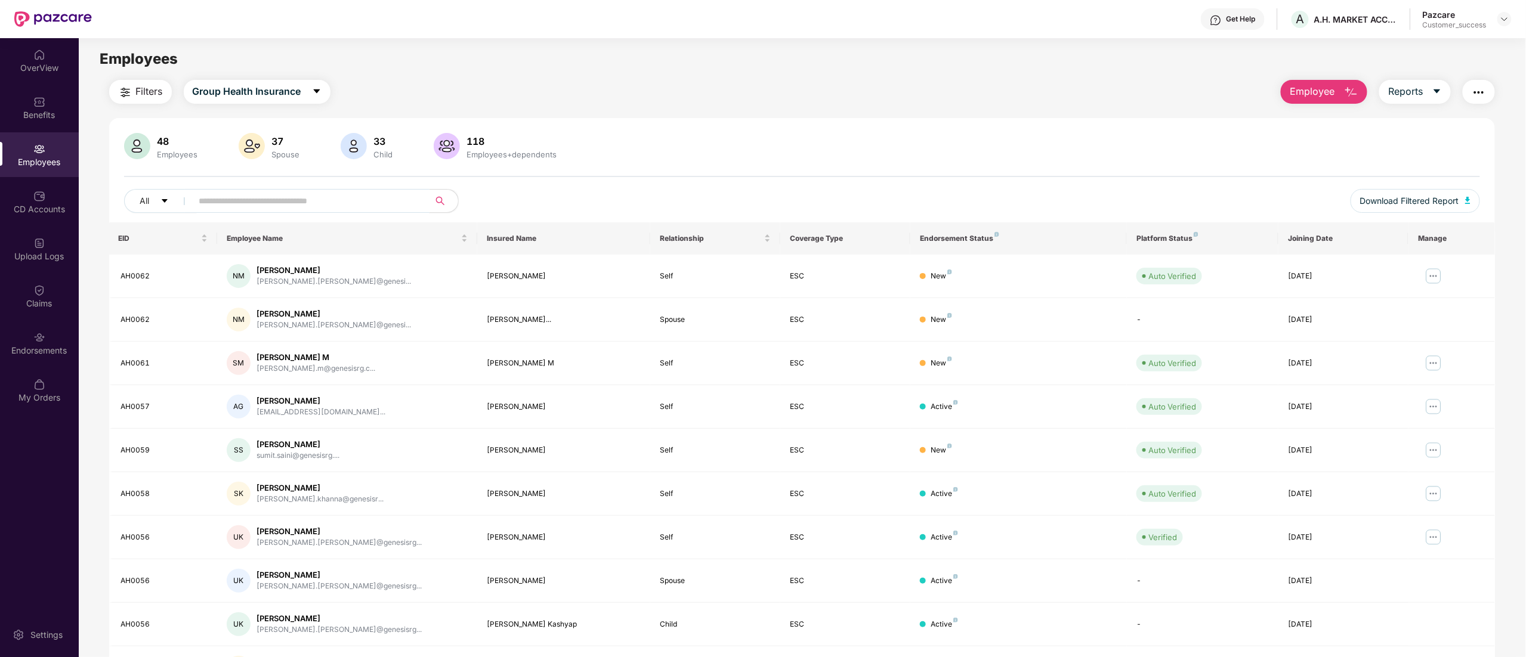
click at [285, 202] on input "text" at bounding box center [306, 201] width 214 height 18
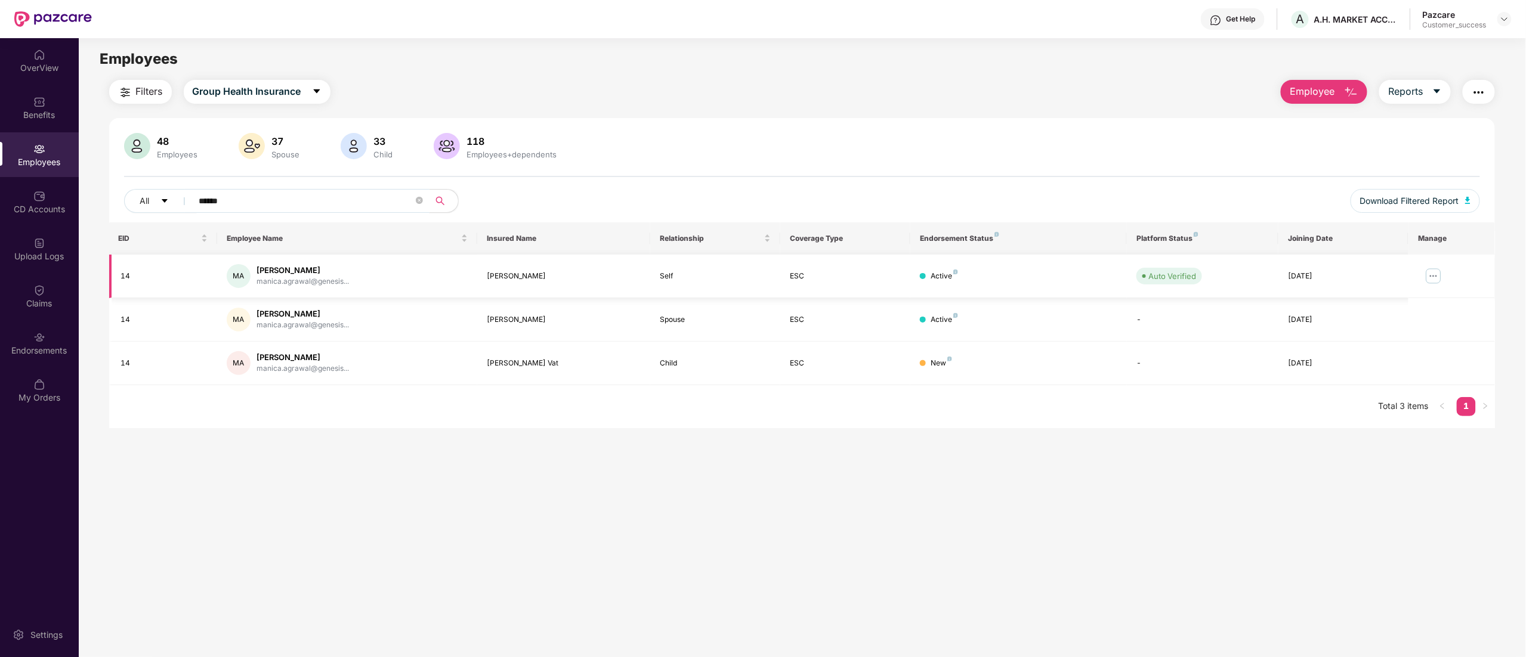
type input "******"
click at [1435, 268] on img at bounding box center [1433, 276] width 19 height 19
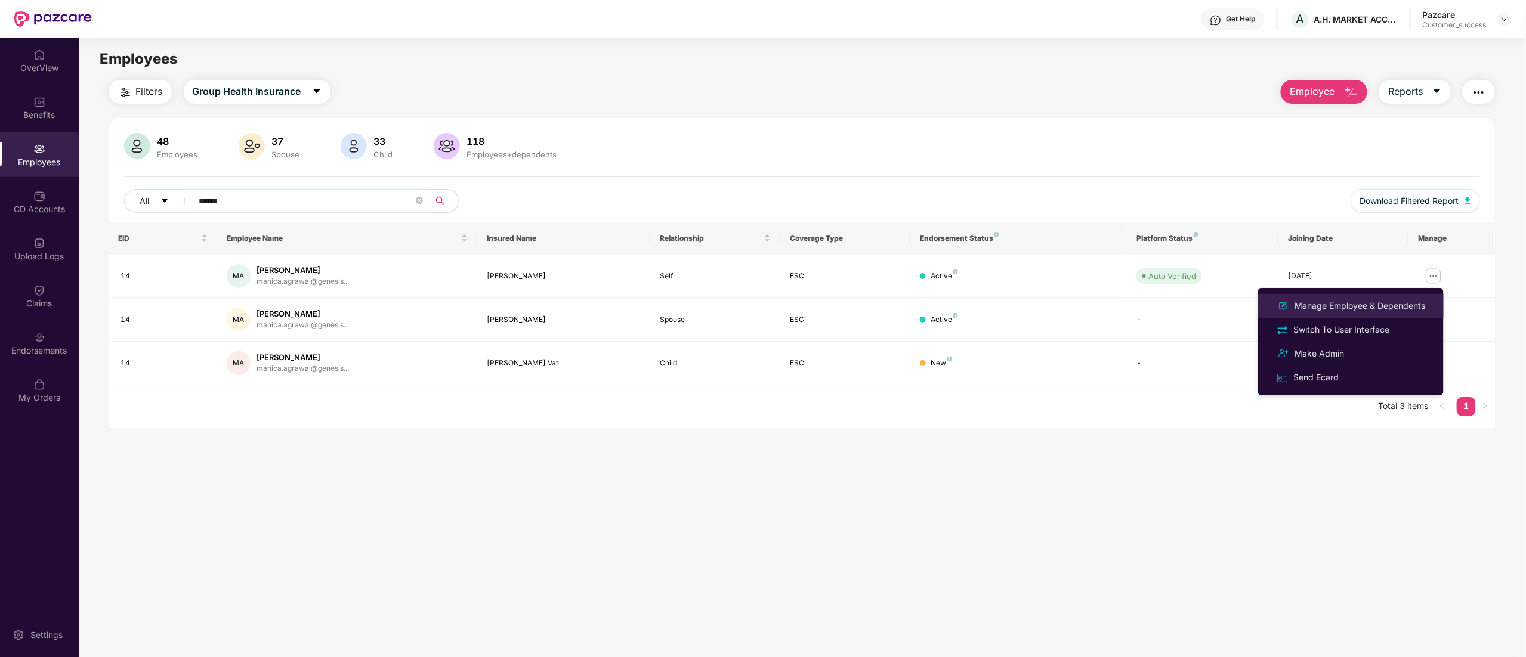
click at [1371, 296] on li "Manage Employee & Dependents" at bounding box center [1350, 306] width 185 height 24
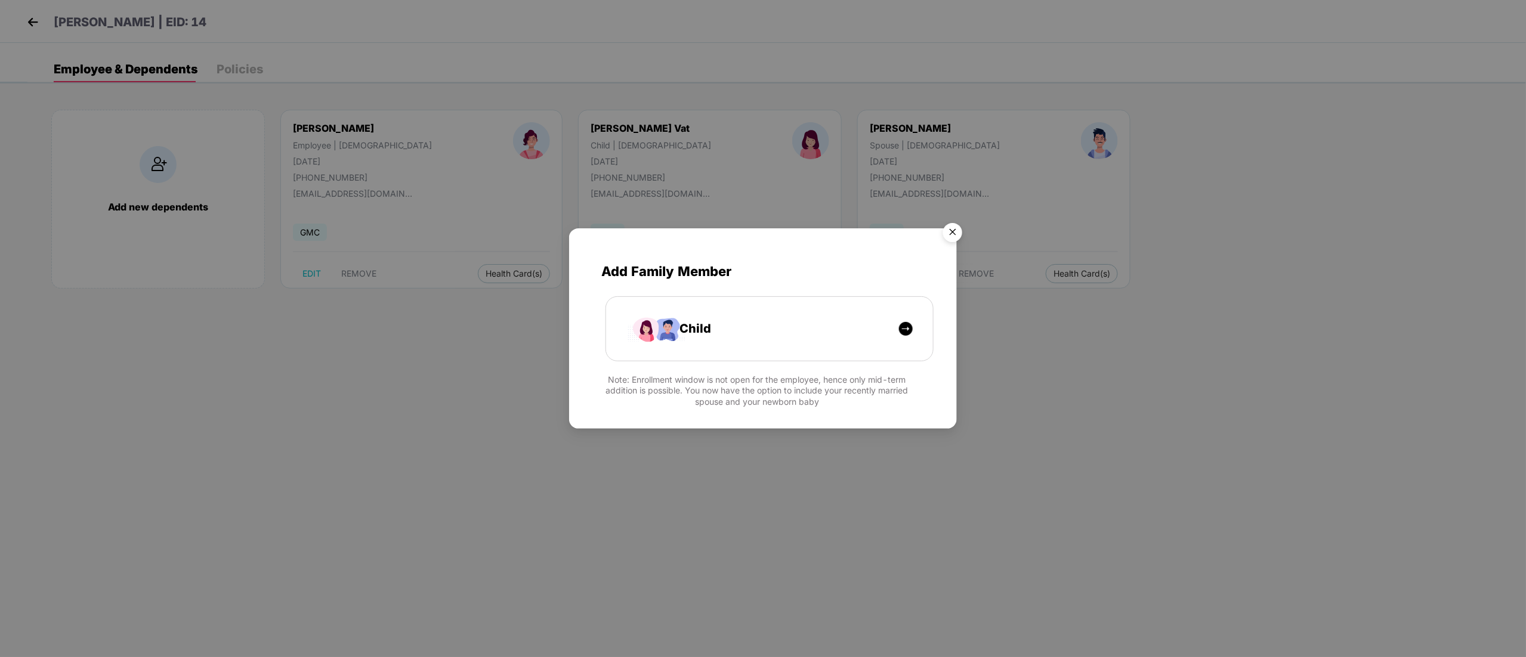
click at [954, 229] on img "Close" at bounding box center [952, 234] width 33 height 33
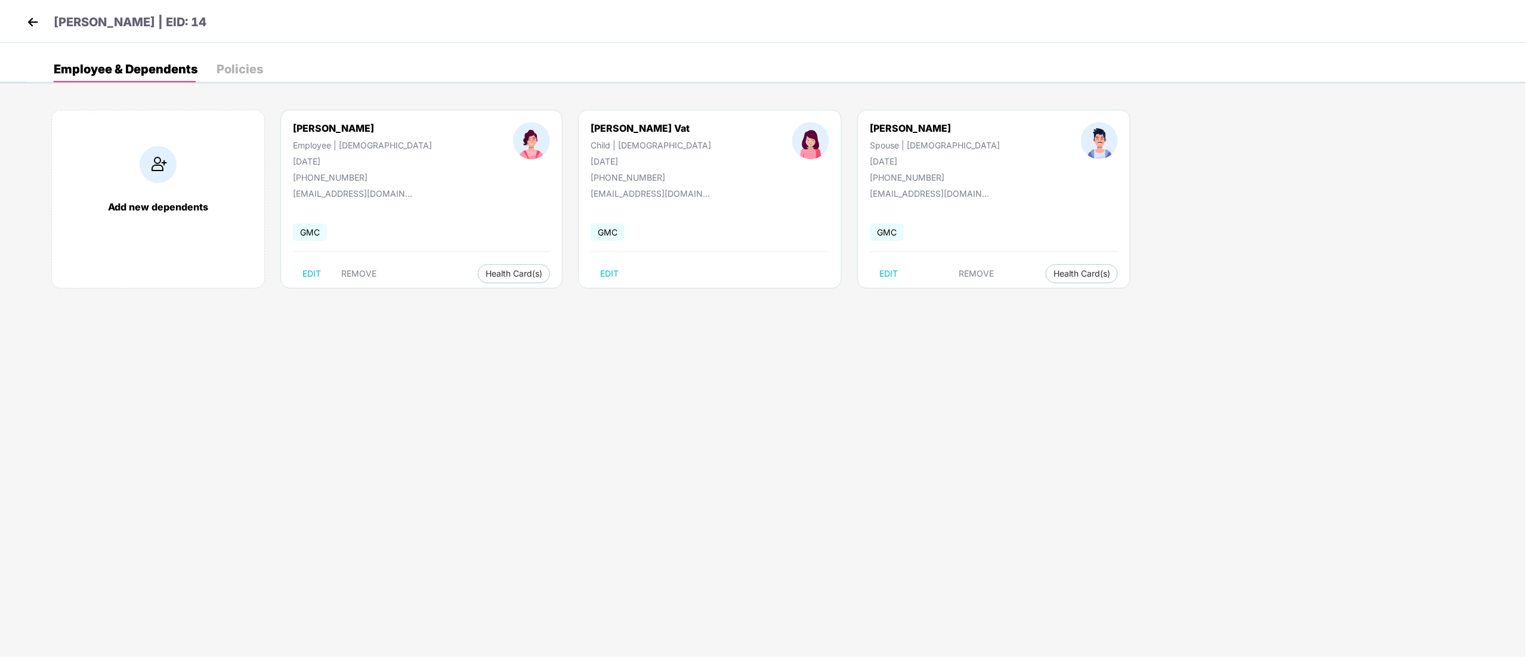
click at [191, 24] on p "[PERSON_NAME] | EID: 14" at bounding box center [130, 22] width 153 height 18
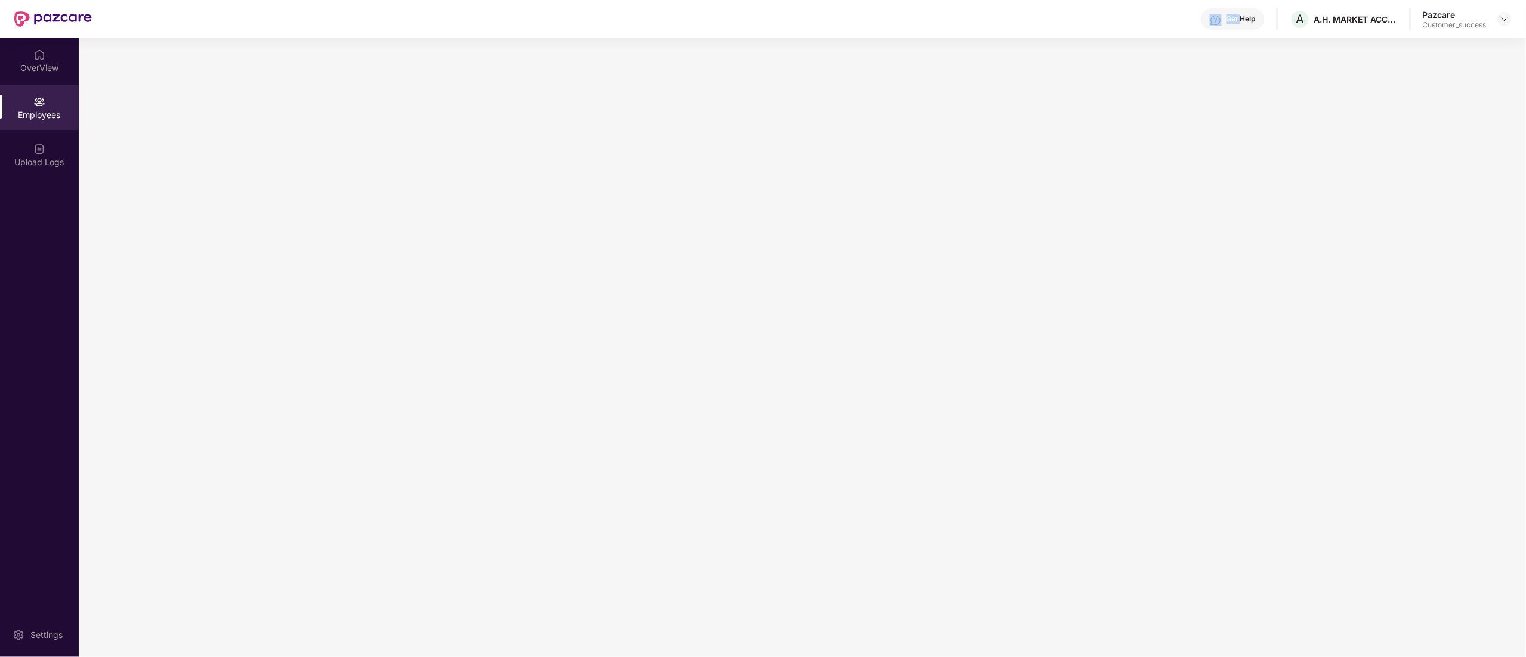
click at [191, 24] on div "Get Help A A.H. MARKET ACCESS TRANSFORMATION PRIVATE LIMITED Pazcare Customer_s…" at bounding box center [802, 19] width 1420 height 38
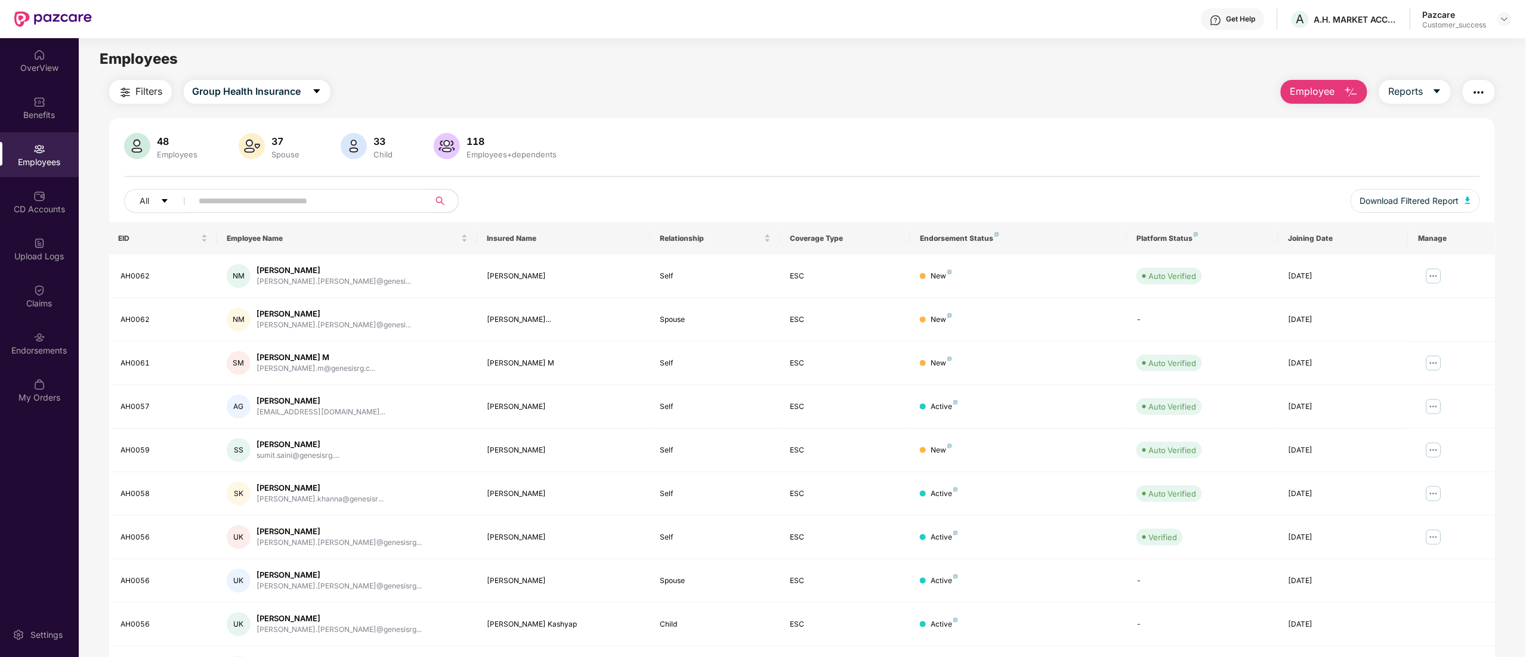
click at [234, 181] on div "48 Employees 37 Spouse 33 Child [DEMOGRAPHIC_DATA] Employees+dependents All Dow…" at bounding box center [802, 177] width 1386 height 89
click at [234, 208] on input "text" at bounding box center [306, 201] width 214 height 18
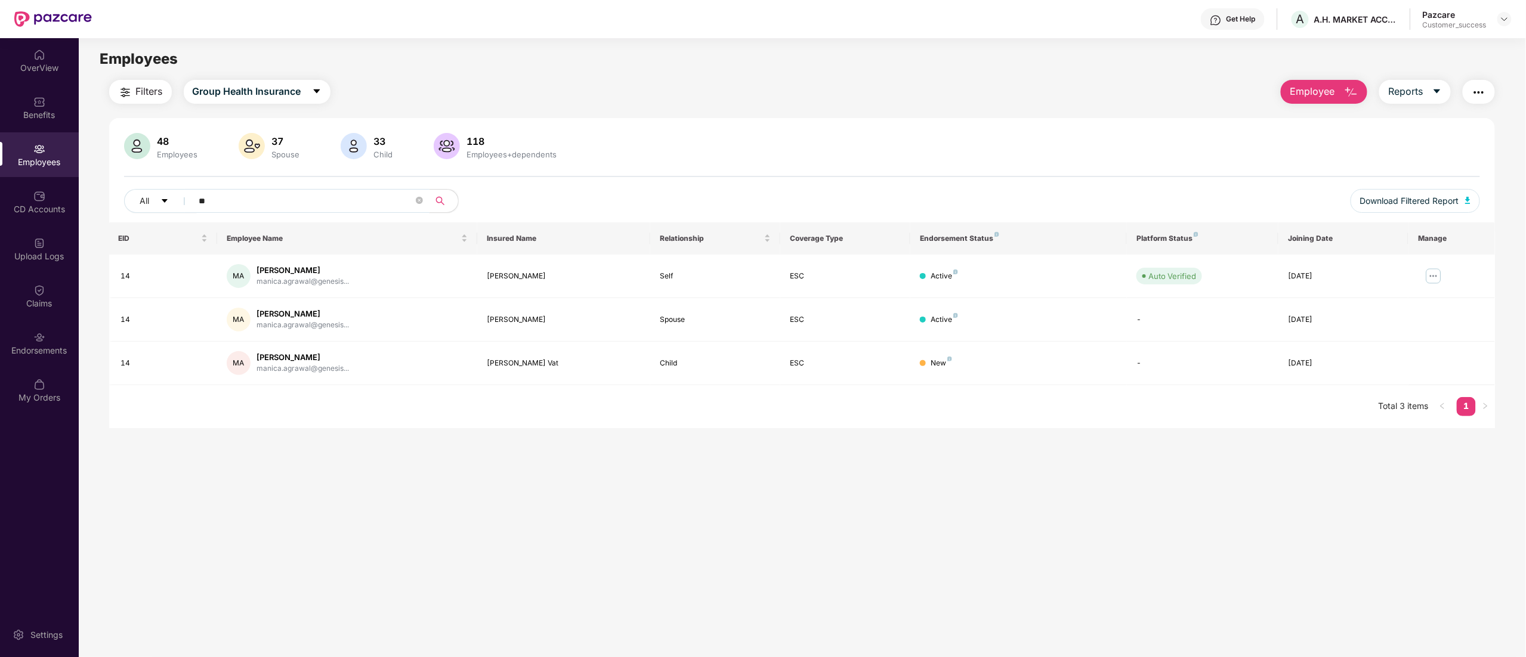
type input "**"
click at [509, 357] on td "[PERSON_NAME] Vat" at bounding box center [563, 364] width 173 height 44
copy div "[PERSON_NAME] Vat"
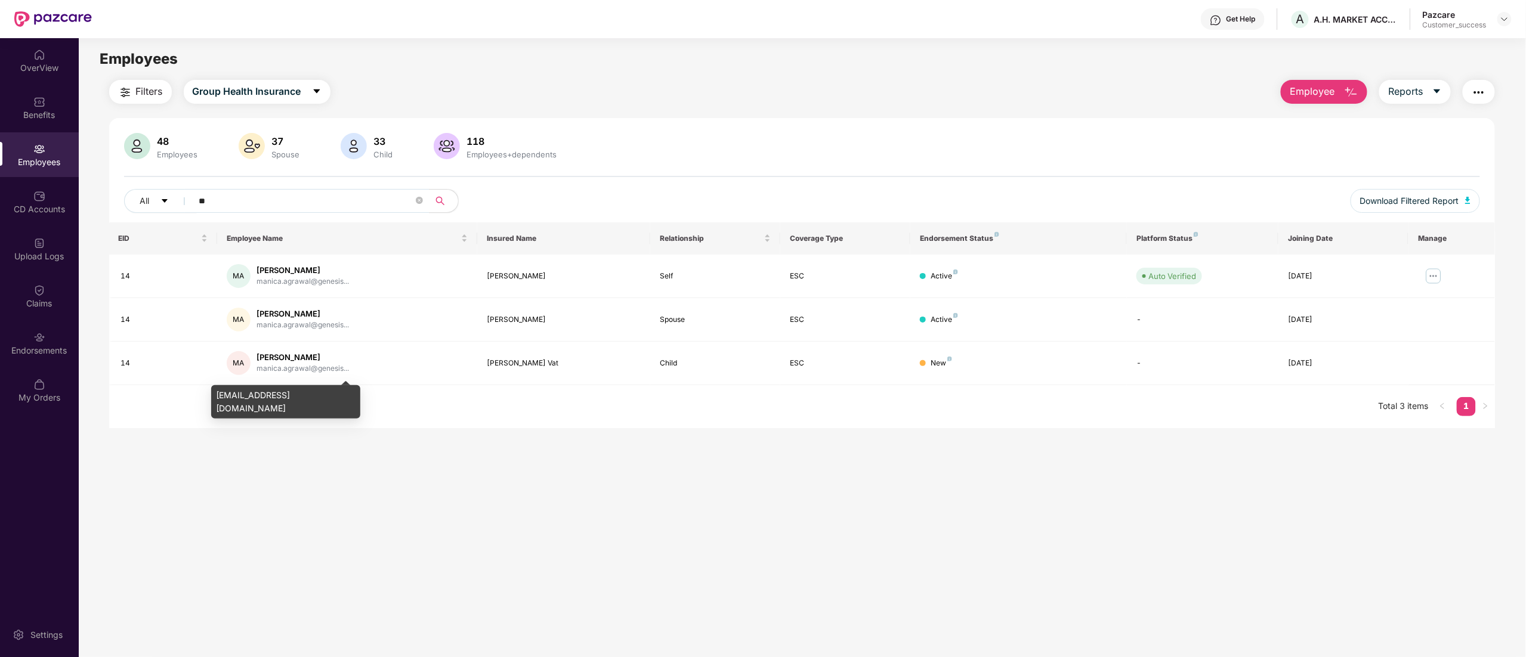
click at [270, 405] on div "[EMAIL_ADDRESS][DOMAIN_NAME]" at bounding box center [285, 401] width 149 height 33
click at [270, 401] on div "[EMAIL_ADDRESS][DOMAIN_NAME]" at bounding box center [285, 401] width 149 height 33
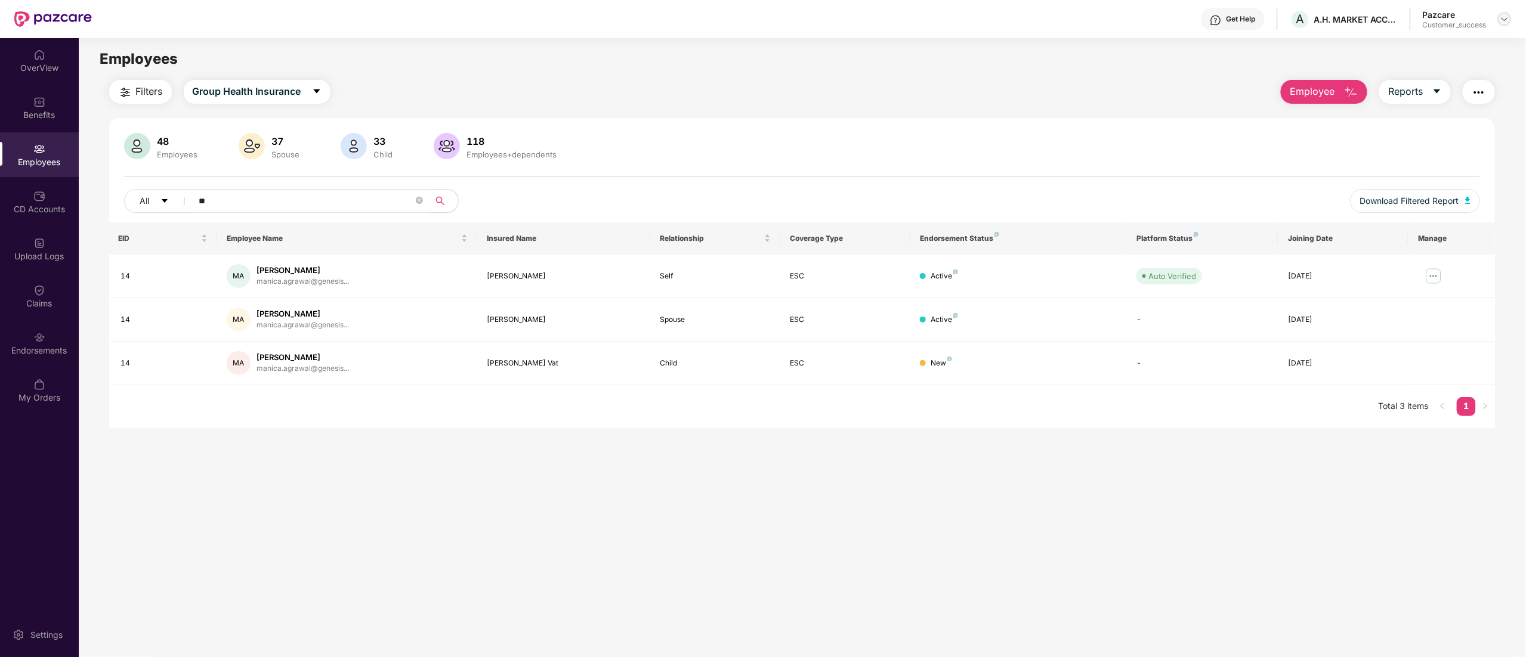
click at [1504, 18] on img at bounding box center [1504, 19] width 10 height 10
click at [1401, 45] on div "Switch to partner view" at bounding box center [1448, 47] width 155 height 23
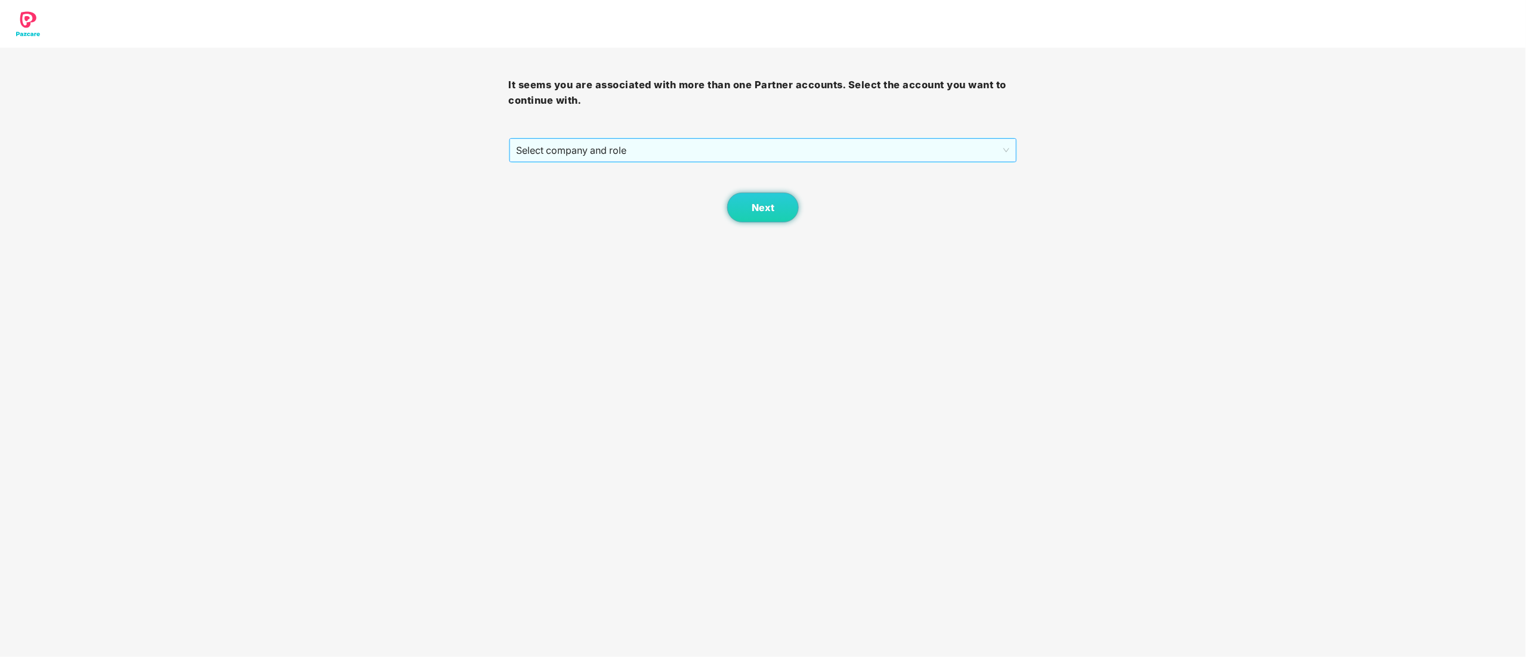
click at [524, 148] on span "Select company and role" at bounding box center [763, 150] width 493 height 23
click at [548, 190] on div "Pazcare - CUSTOMER_SUCCESS" at bounding box center [764, 193] width 494 height 13
click at [756, 203] on span "Next" at bounding box center [763, 207] width 23 height 11
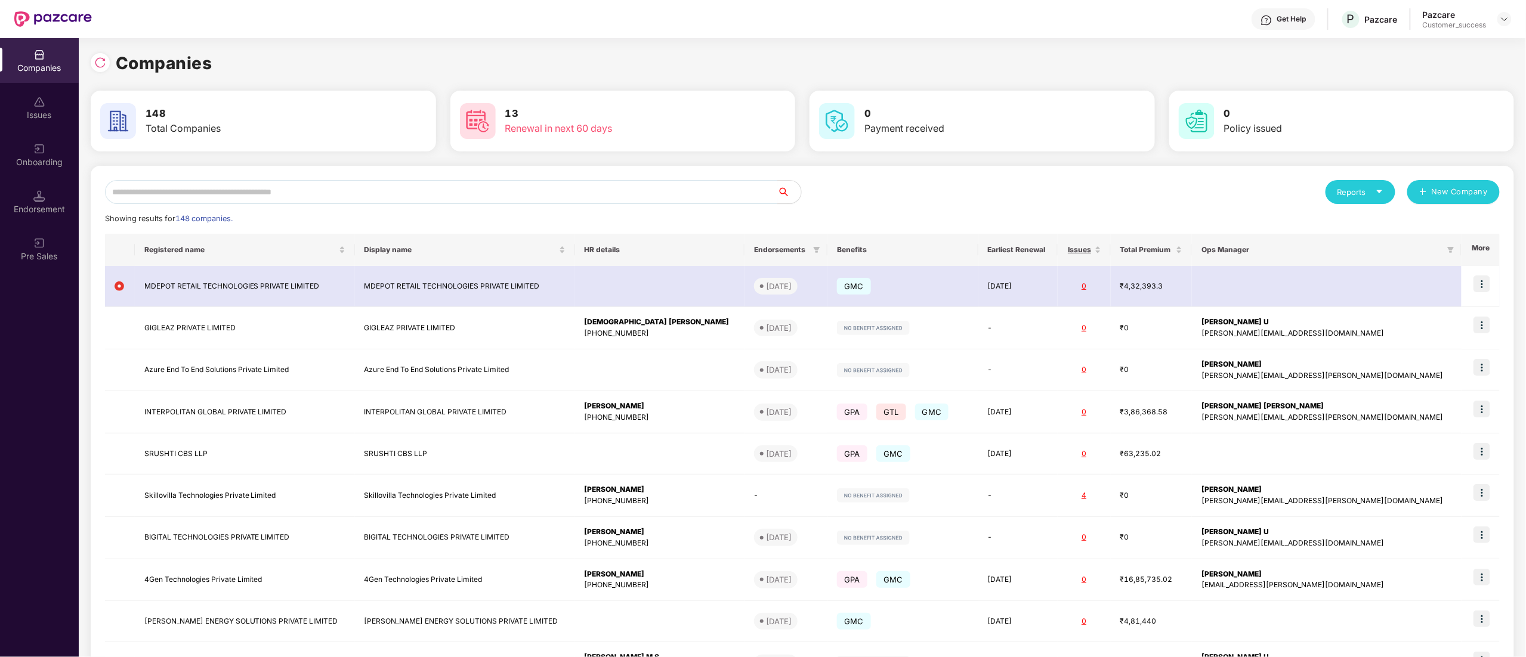
click at [130, 191] on input "text" at bounding box center [441, 192] width 672 height 24
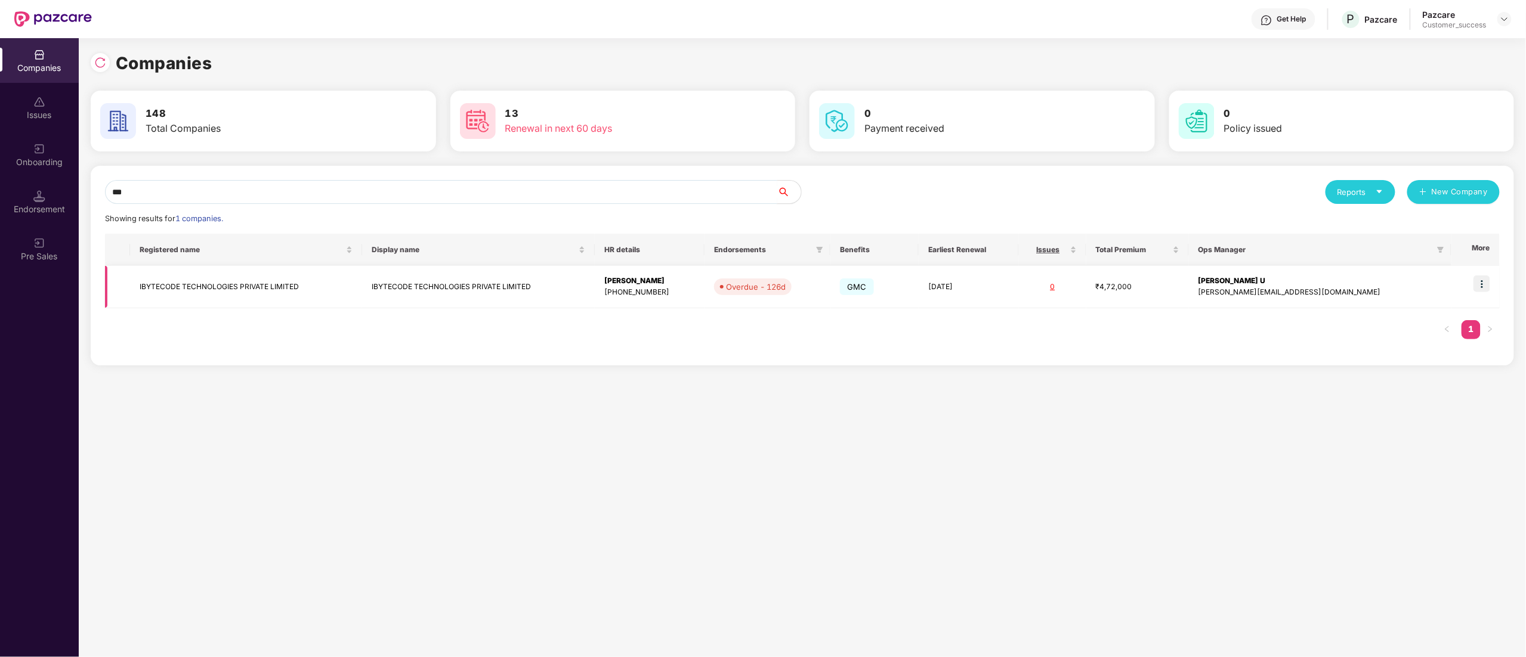
type input "***"
click at [1485, 289] on img at bounding box center [1481, 284] width 17 height 17
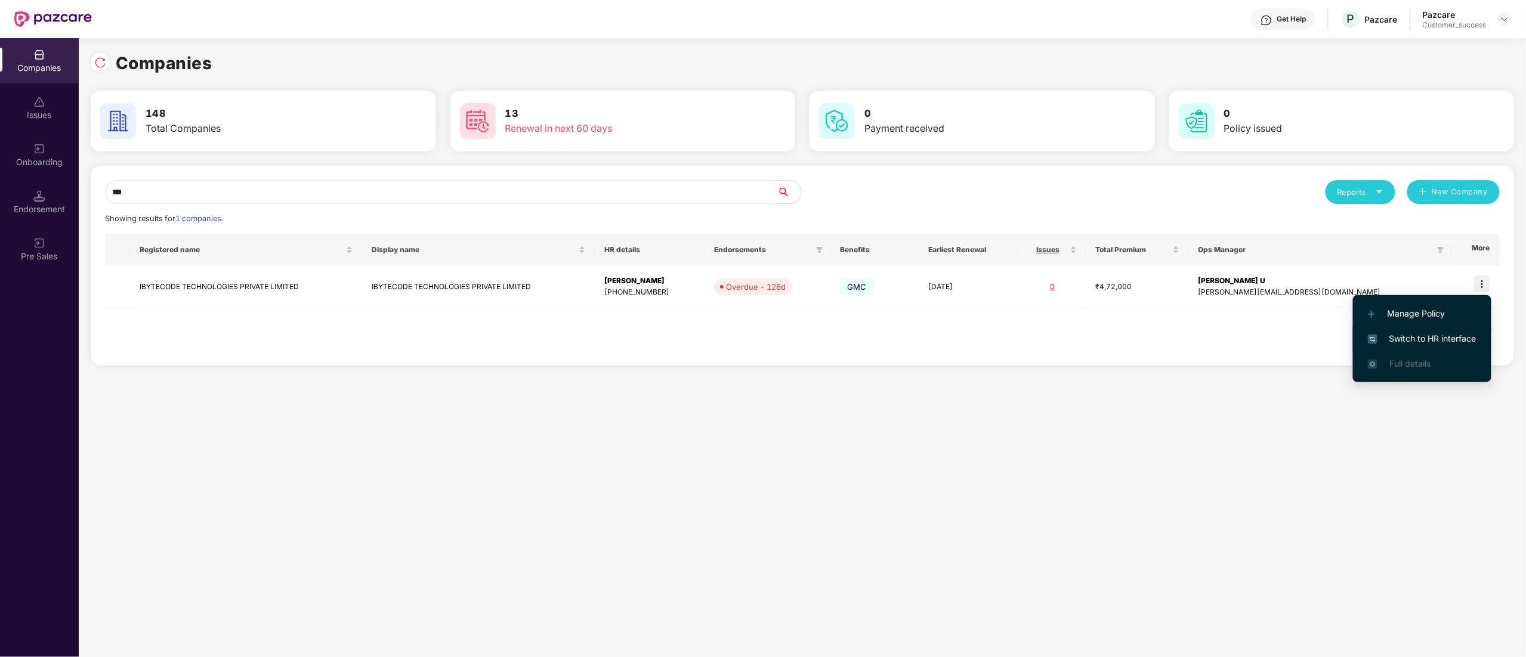
click at [1425, 331] on li "Switch to HR interface" at bounding box center [1422, 338] width 138 height 25
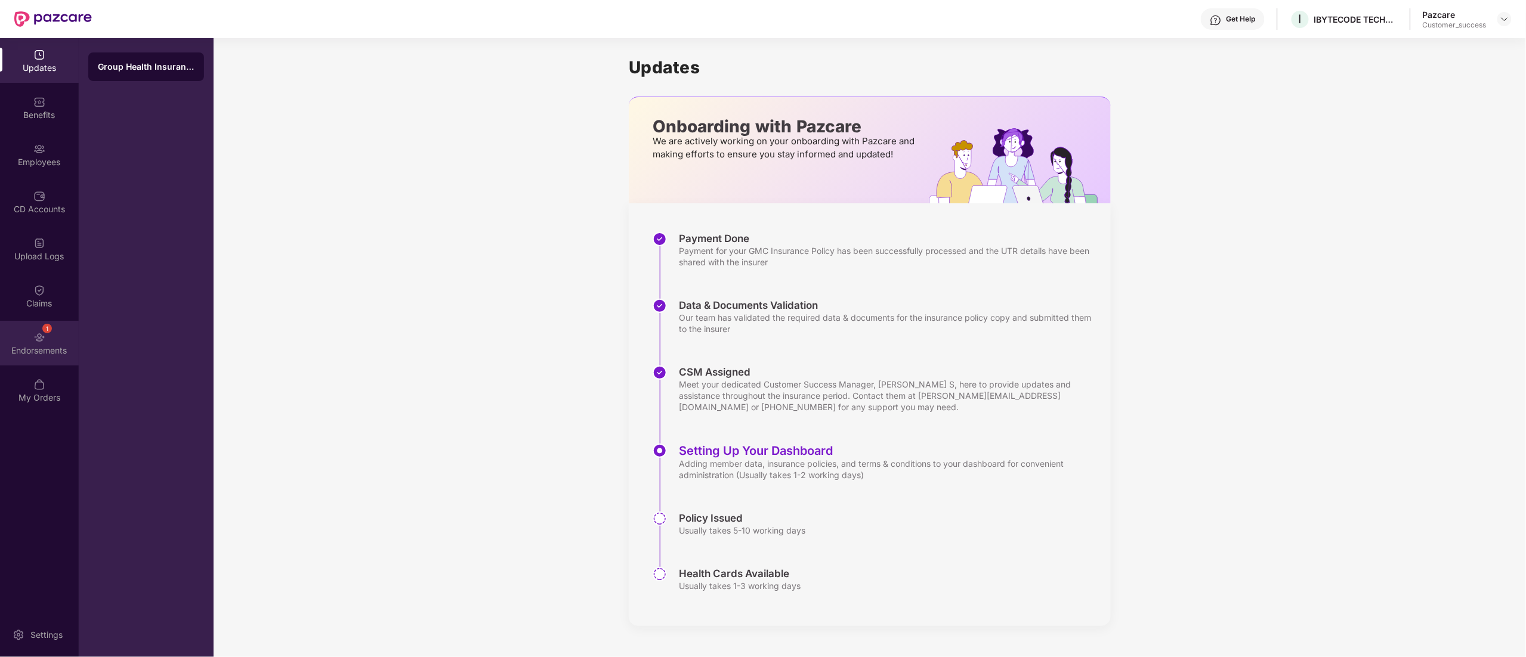
click at [41, 357] on div "1 Endorsements" at bounding box center [39, 343] width 79 height 45
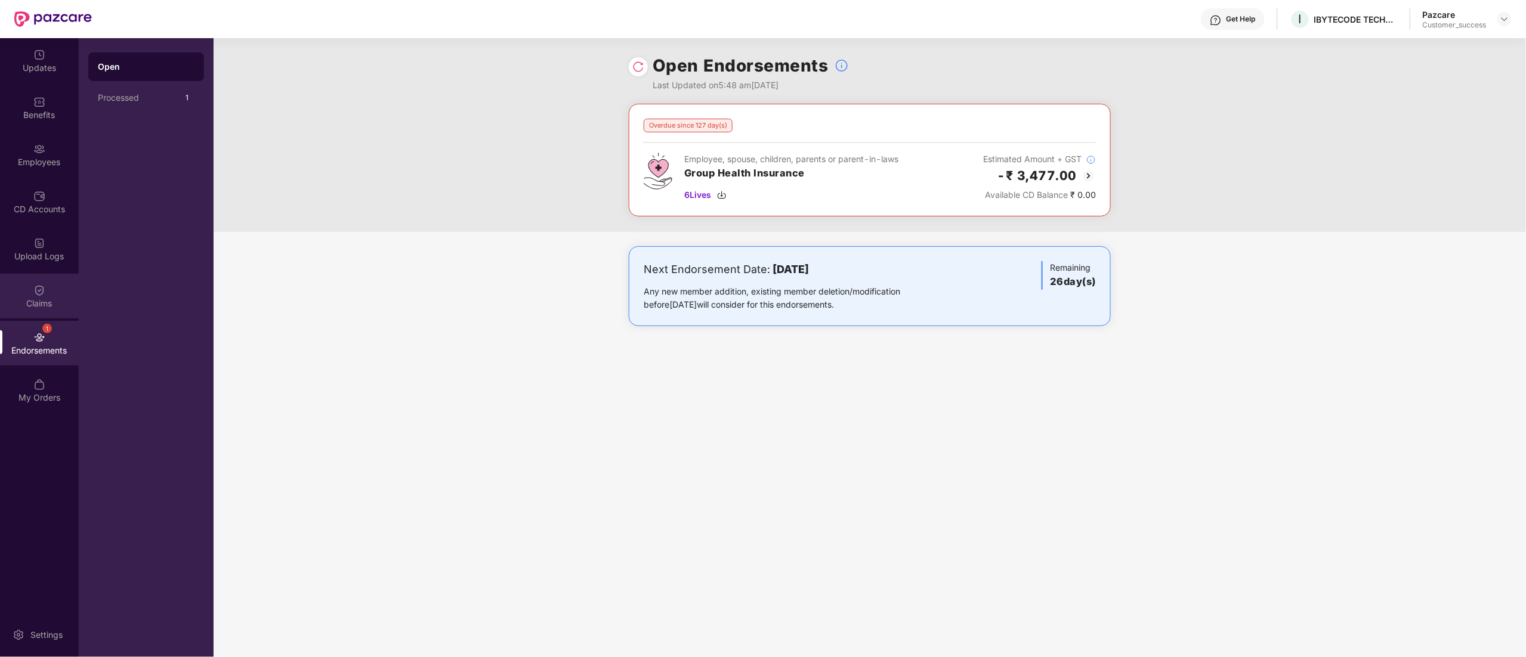
click at [36, 293] on img at bounding box center [39, 291] width 12 height 12
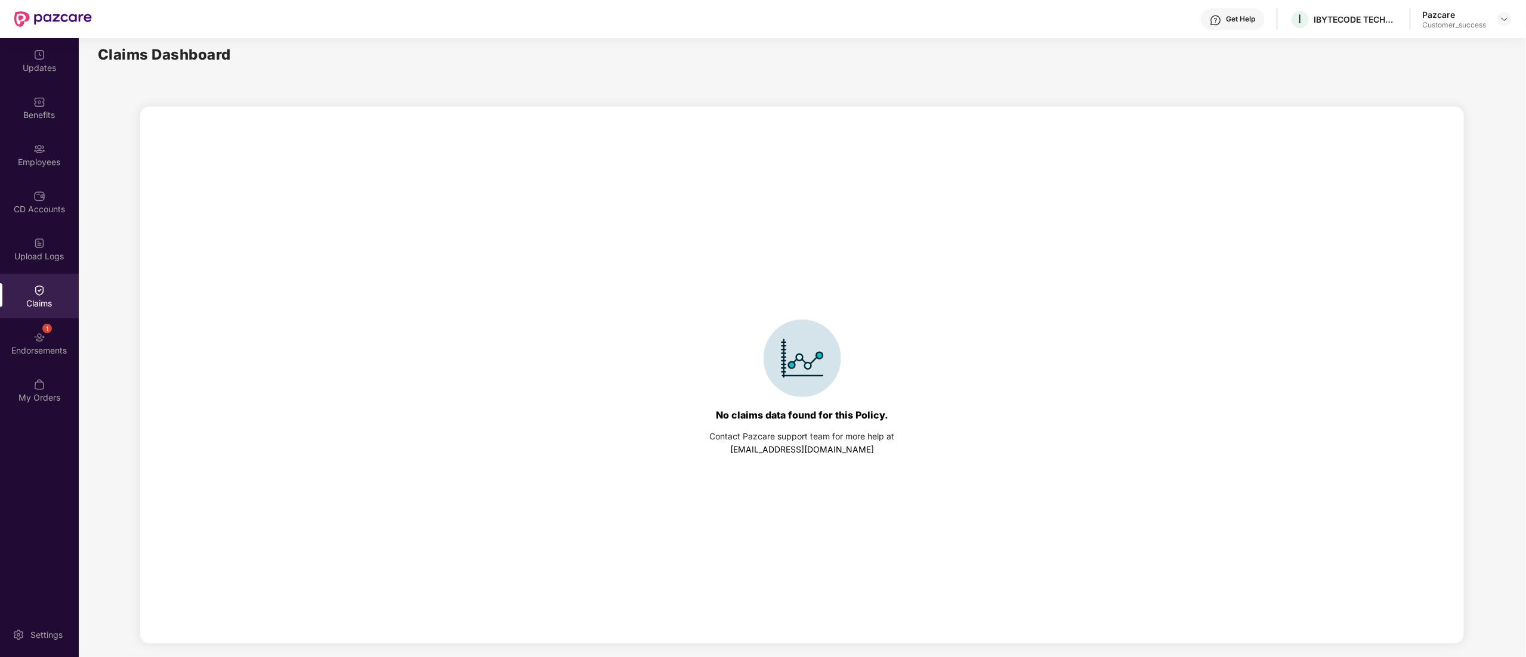
click at [35, 283] on div at bounding box center [39, 289] width 12 height 12
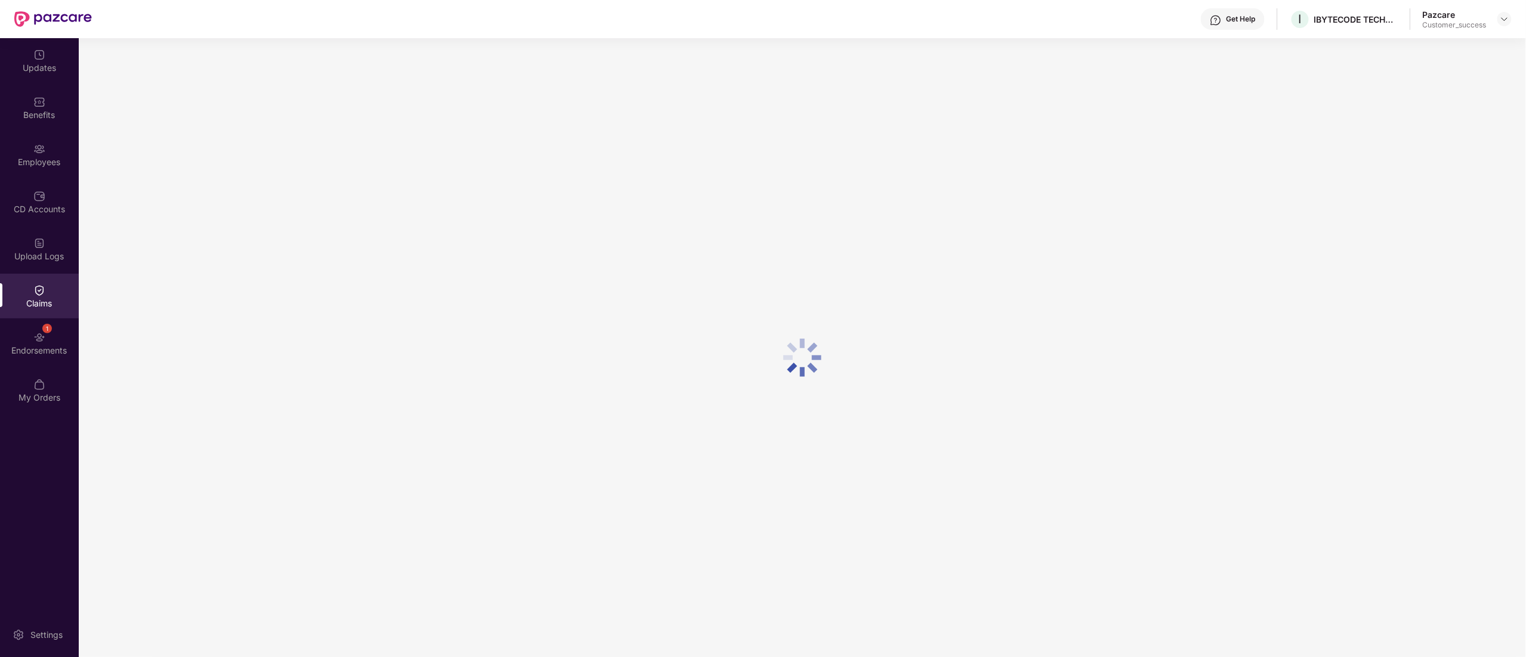
click at [35, 283] on div at bounding box center [39, 289] width 12 height 12
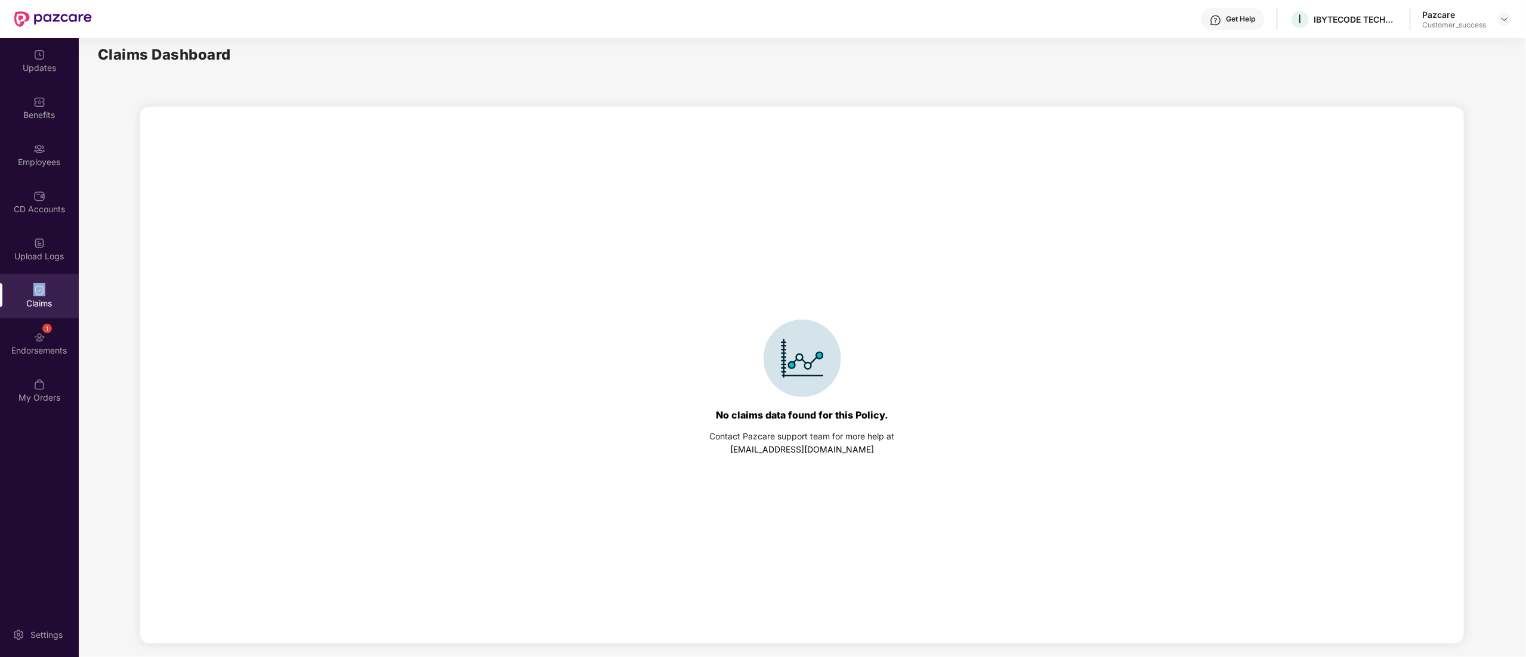
click at [35, 283] on div at bounding box center [39, 289] width 12 height 12
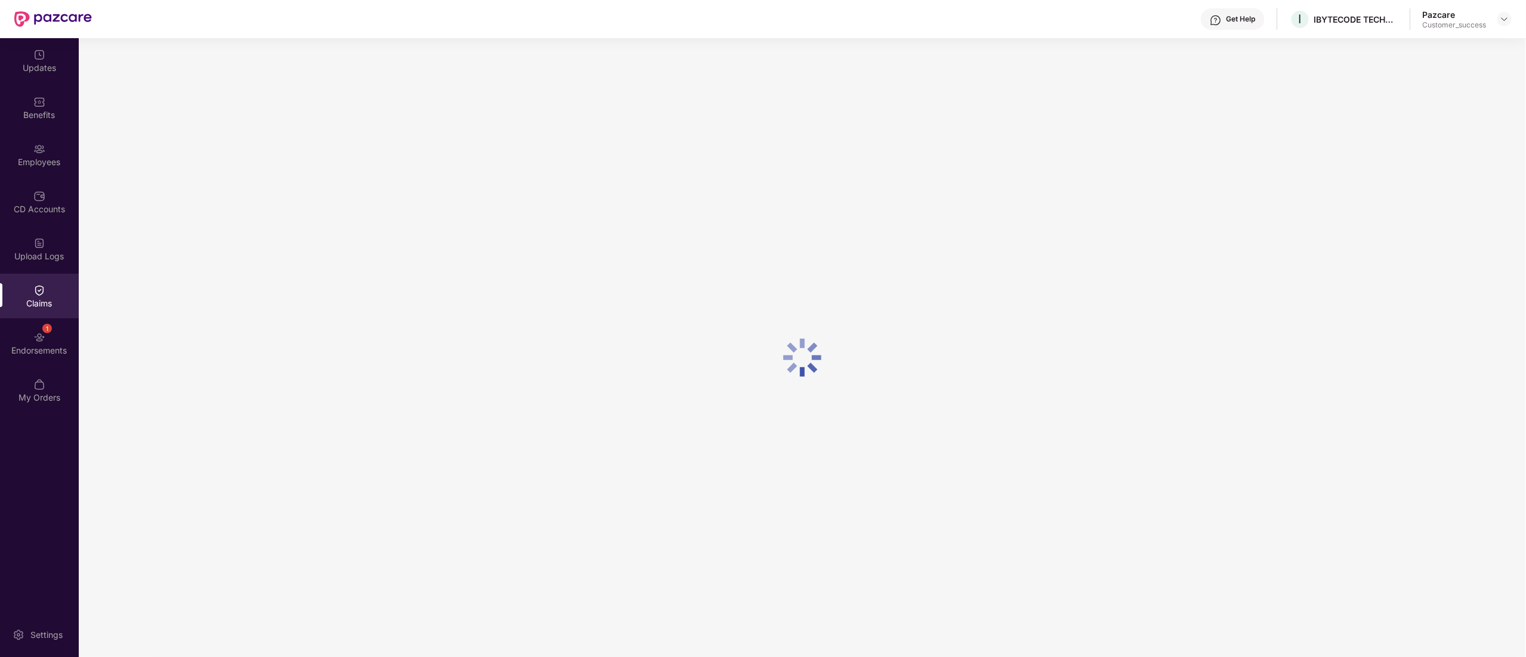
click at [34, 285] on img at bounding box center [39, 291] width 12 height 12
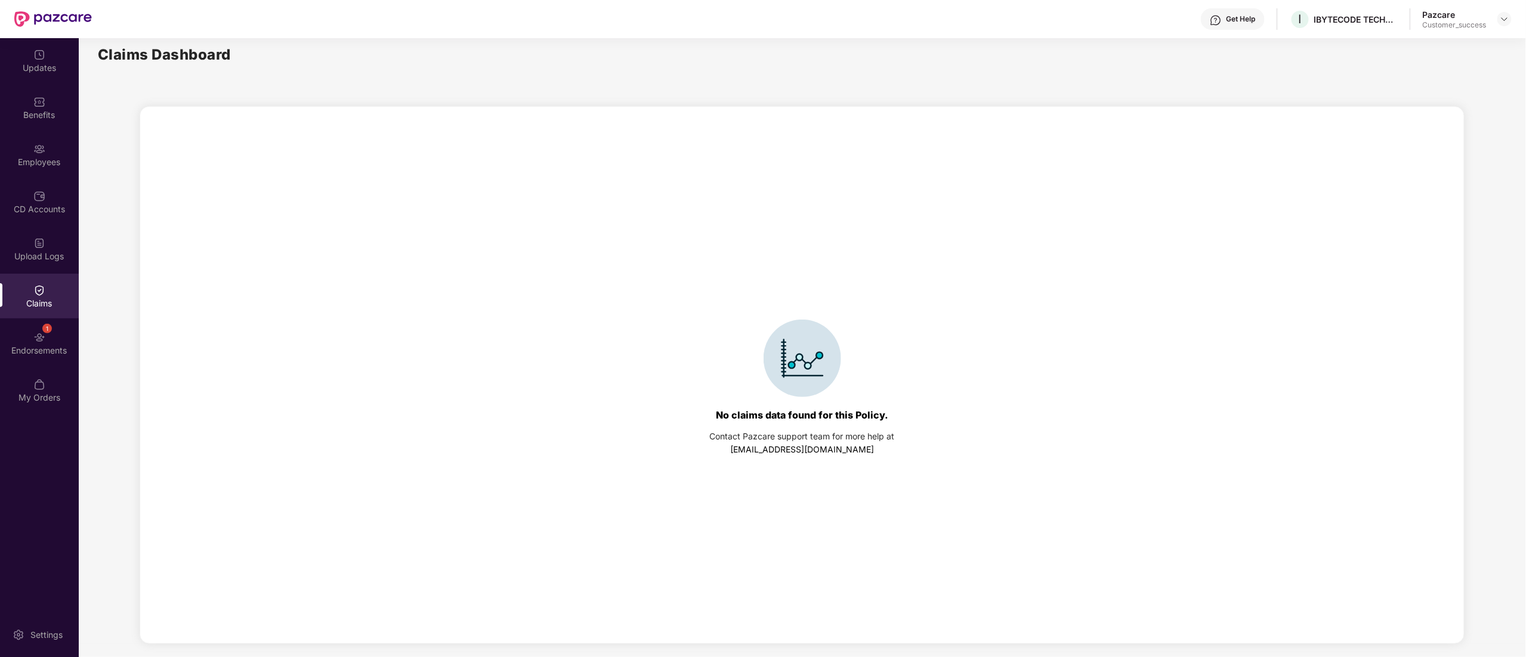
click at [34, 285] on img at bounding box center [39, 291] width 12 height 12
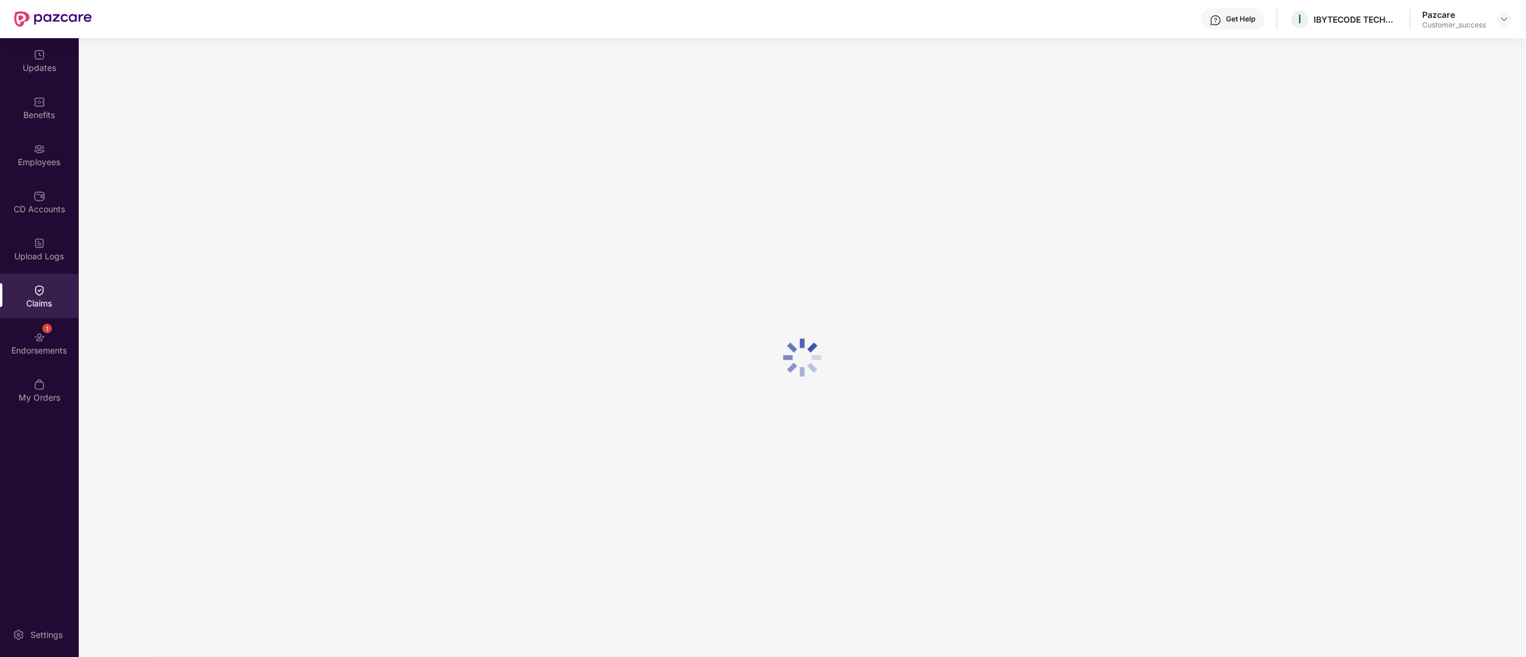
click at [34, 285] on img at bounding box center [39, 291] width 12 height 12
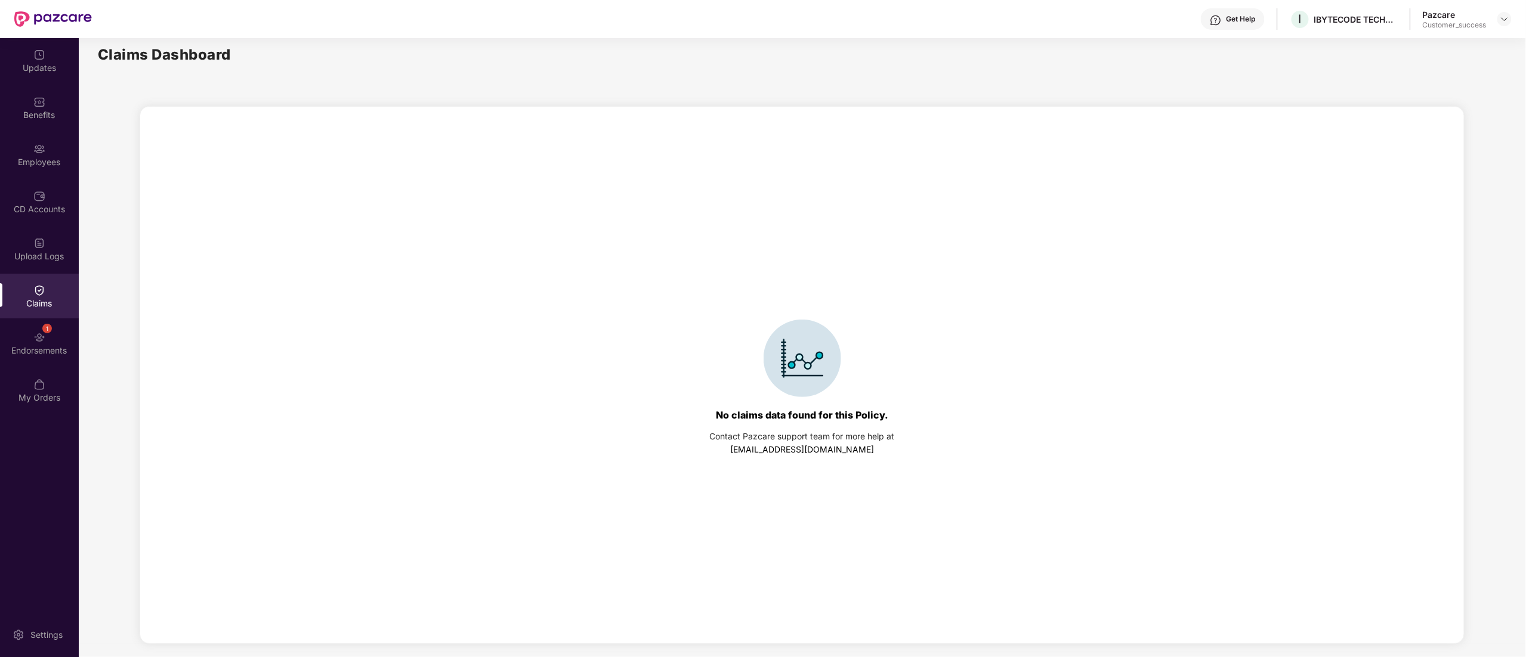
click at [34, 285] on img at bounding box center [39, 291] width 12 height 12
click at [39, 288] on img at bounding box center [39, 291] width 12 height 12
click at [39, 253] on div "Upload Logs" at bounding box center [39, 257] width 79 height 12
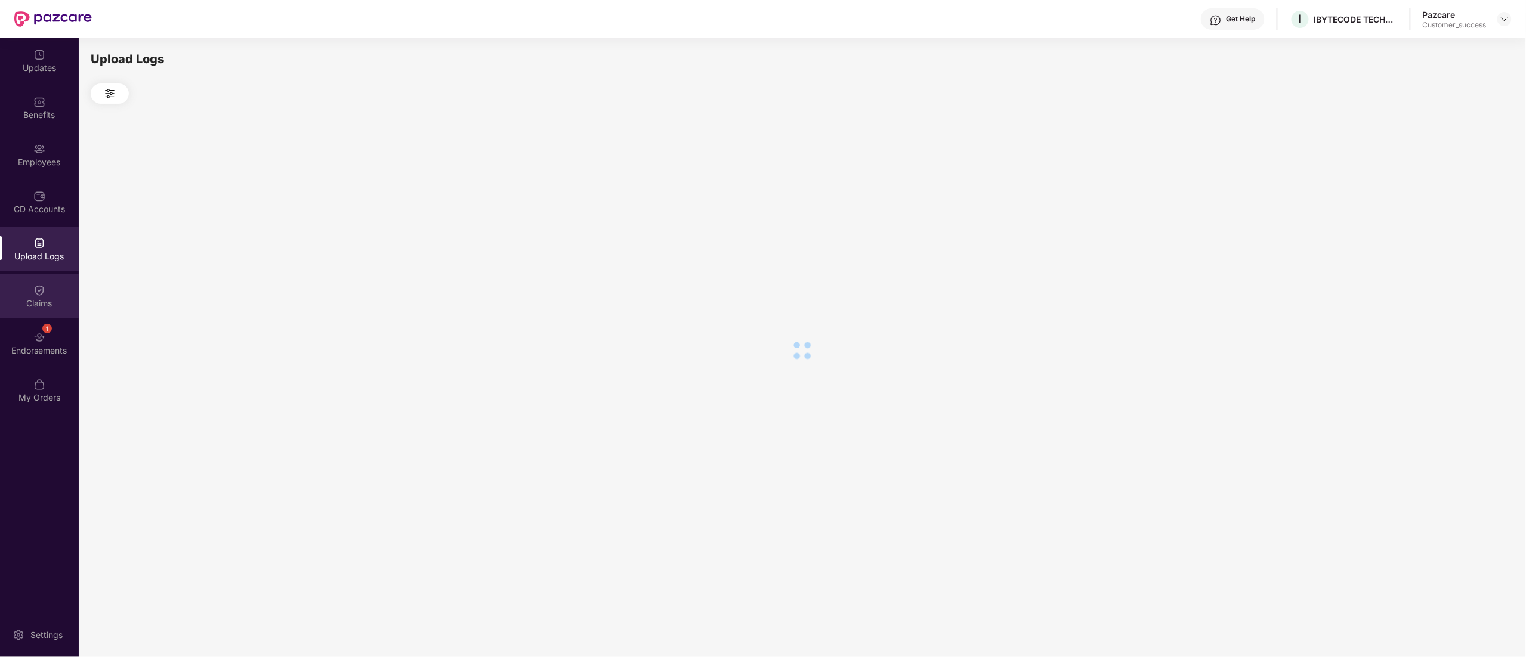
click at [36, 289] on img at bounding box center [39, 291] width 12 height 12
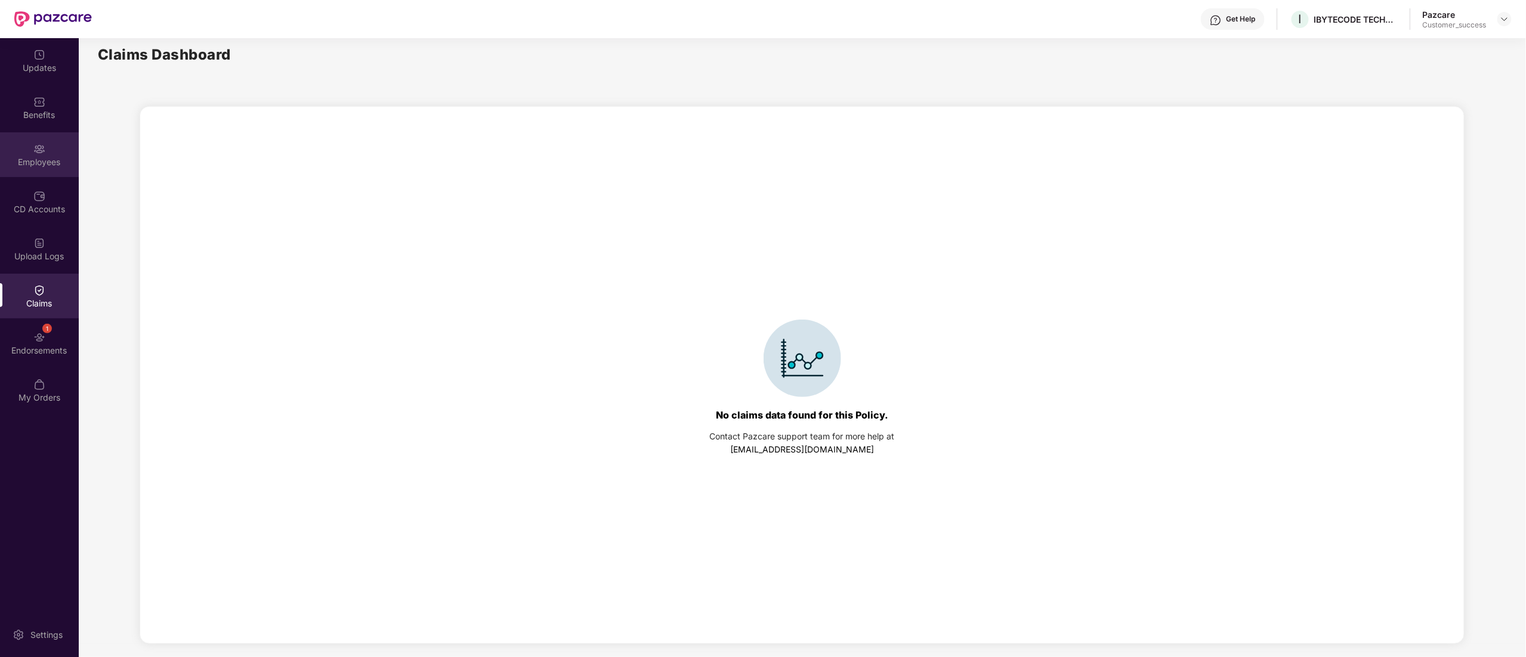
click at [29, 172] on div "Employees" at bounding box center [39, 154] width 79 height 45
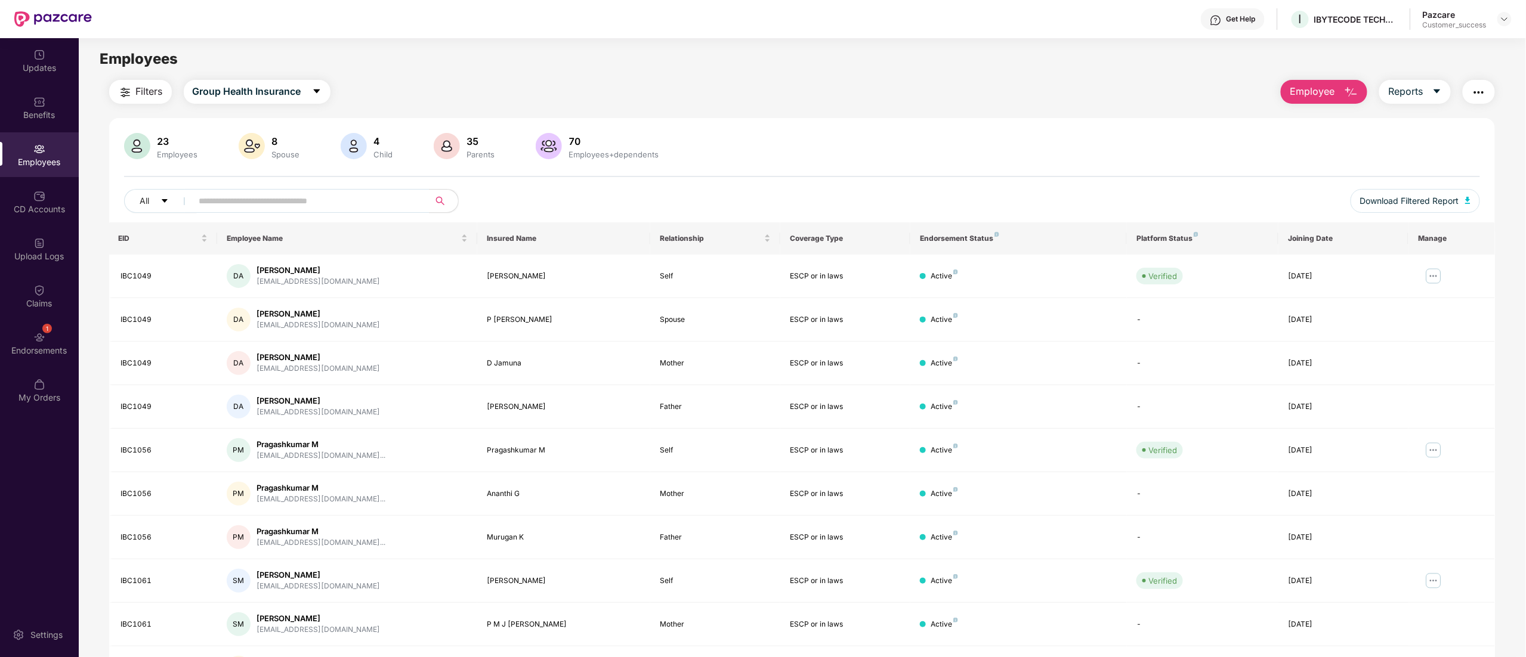
click at [48, 157] on div "Employees" at bounding box center [39, 162] width 79 height 12
click at [1501, 19] on img at bounding box center [1504, 19] width 10 height 10
click at [1448, 47] on div "Switch to partner view" at bounding box center [1448, 47] width 155 height 23
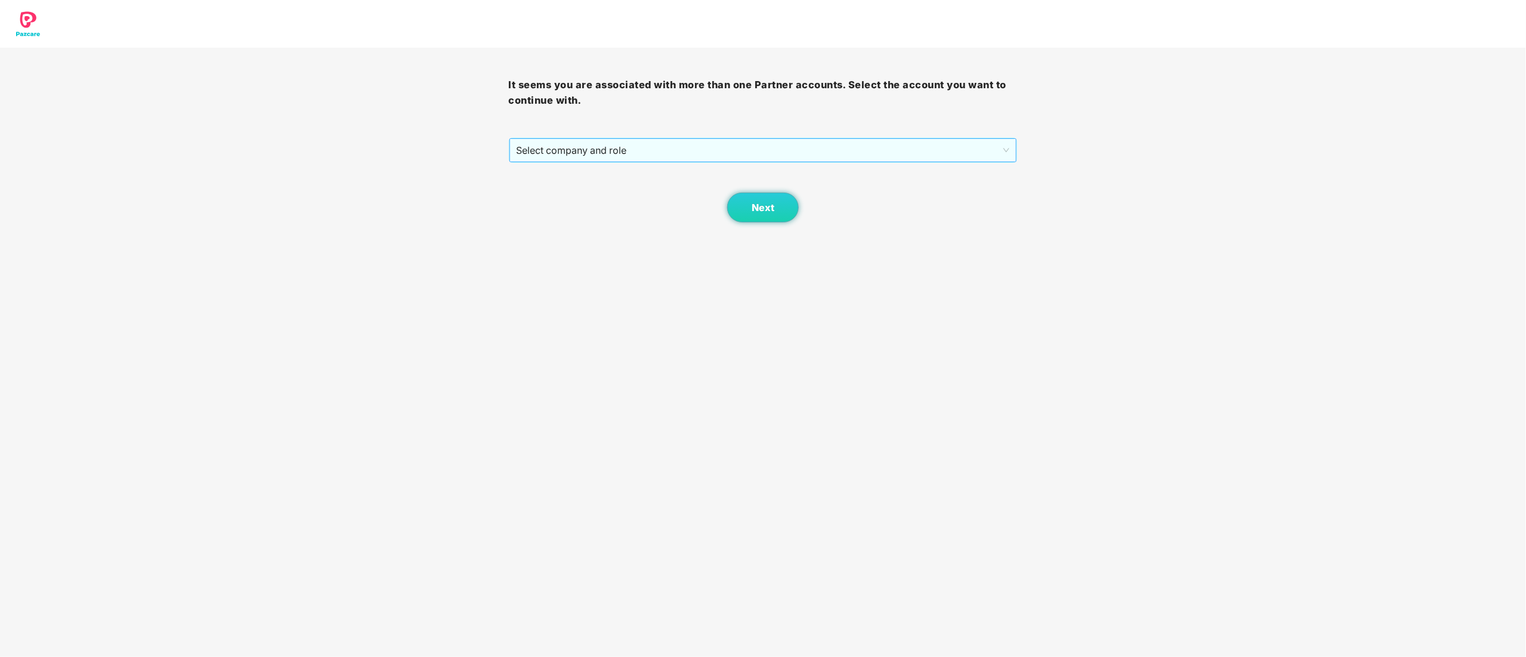
click at [519, 151] on span "Select company and role" at bounding box center [763, 150] width 493 height 23
click at [525, 195] on div "Pazcare - CUSTOMER_SUCCESS" at bounding box center [764, 193] width 494 height 13
click at [773, 209] on span "Next" at bounding box center [763, 207] width 23 height 11
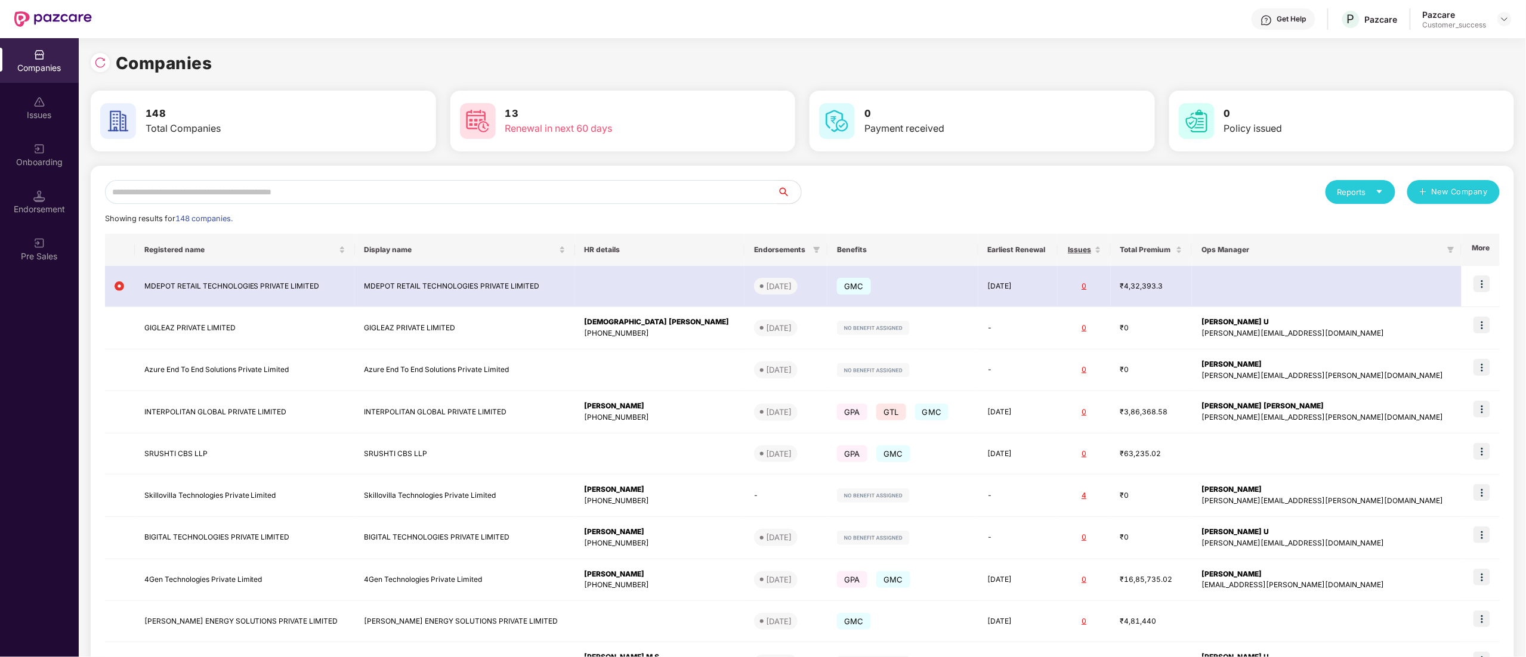
click at [39, 156] on div "Onboarding" at bounding box center [39, 162] width 79 height 12
